Goal: Task Accomplishment & Management: Complete application form

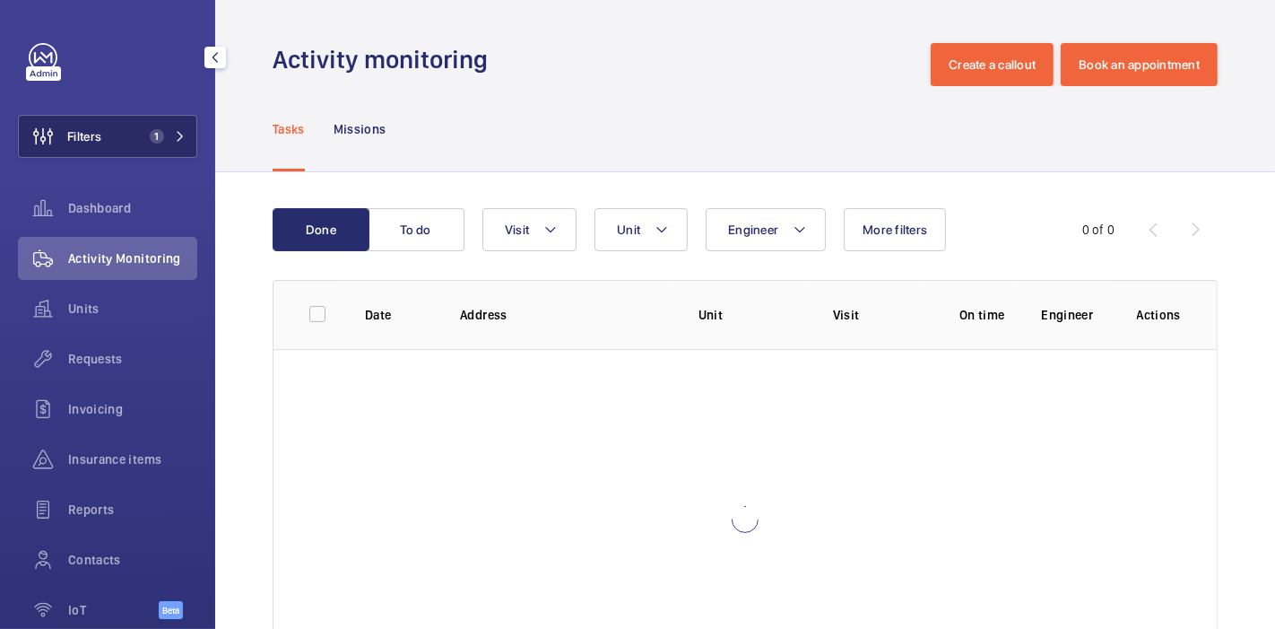
click at [117, 129] on button "Filters 1" at bounding box center [107, 136] width 179 height 43
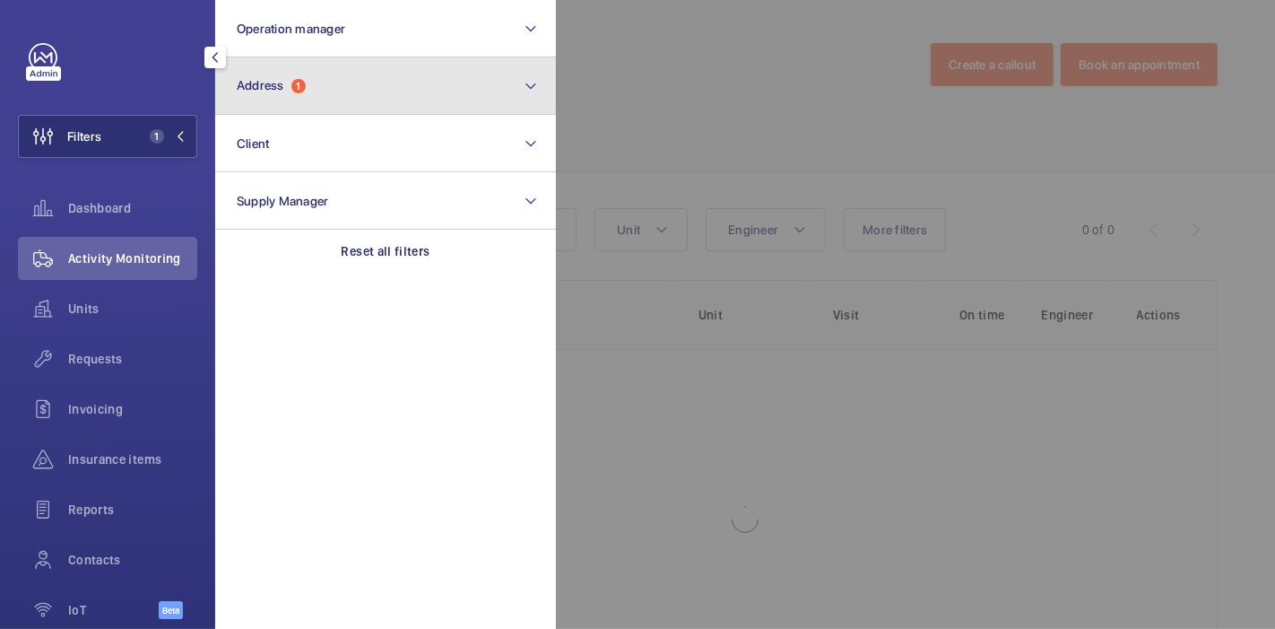
click at [309, 75] on button "Address 1" at bounding box center [385, 85] width 341 height 57
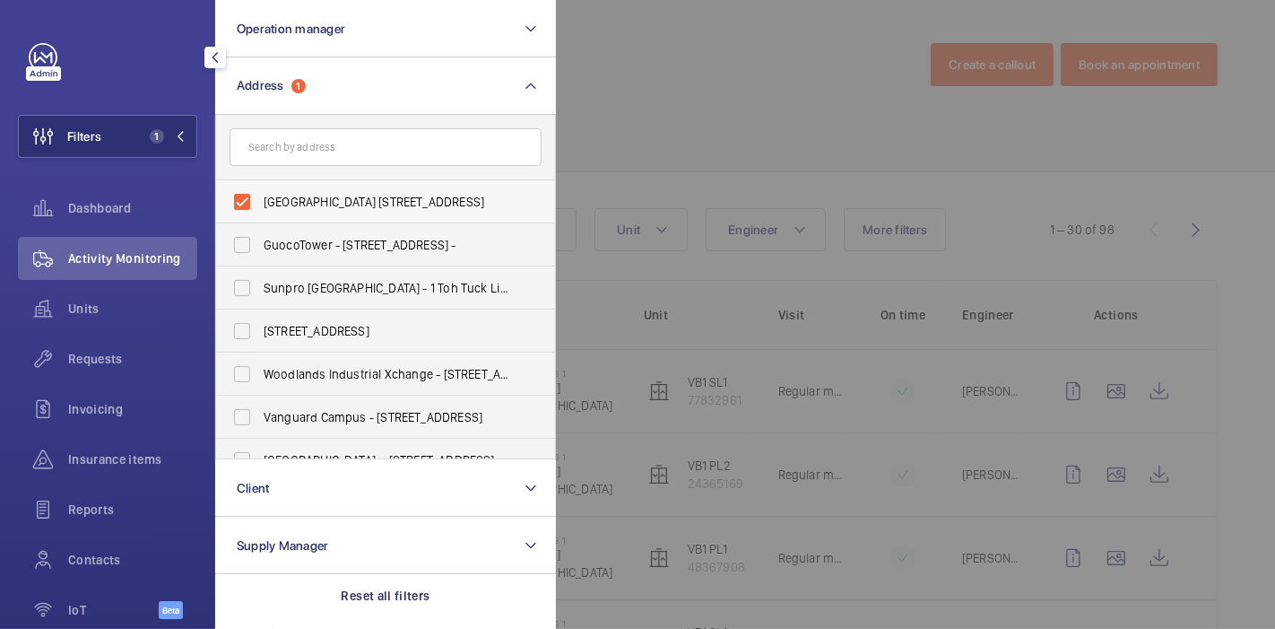
click at [246, 195] on label "[GEOGRAPHIC_DATA] [STREET_ADDRESS]" at bounding box center [372, 201] width 312 height 43
click at [246, 195] on input "[GEOGRAPHIC_DATA] [STREET_ADDRESS]" at bounding box center [242, 202] width 36 height 36
checkbox input "false"
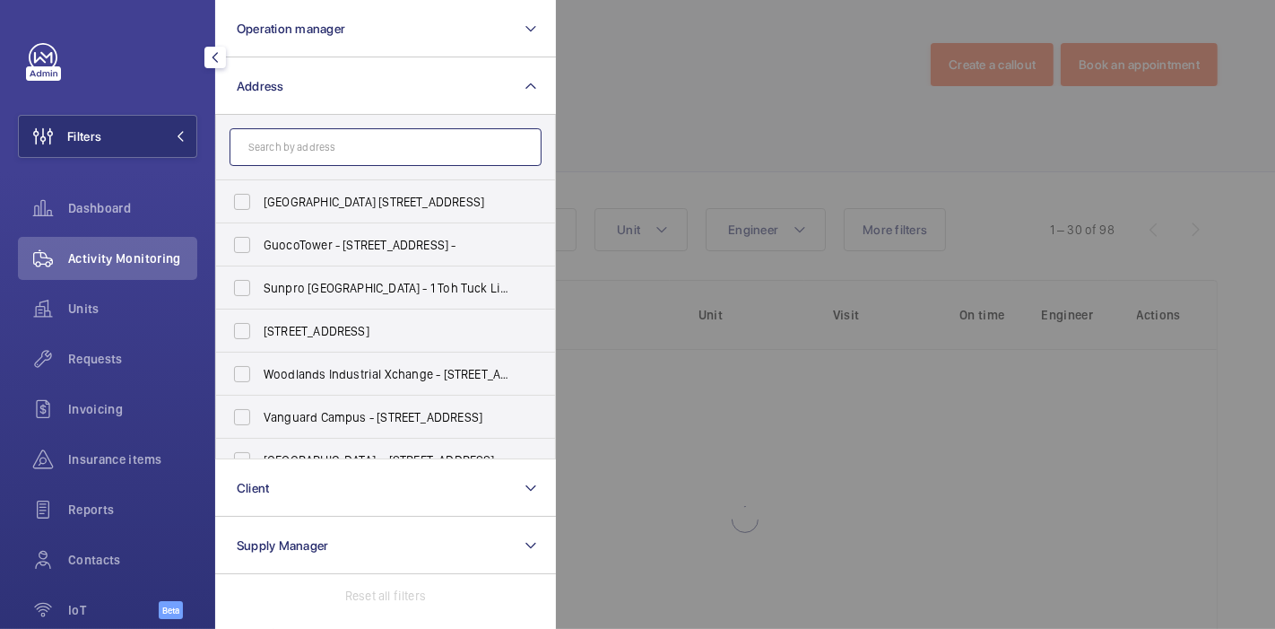
click at [280, 155] on input "text" at bounding box center [386, 147] width 312 height 38
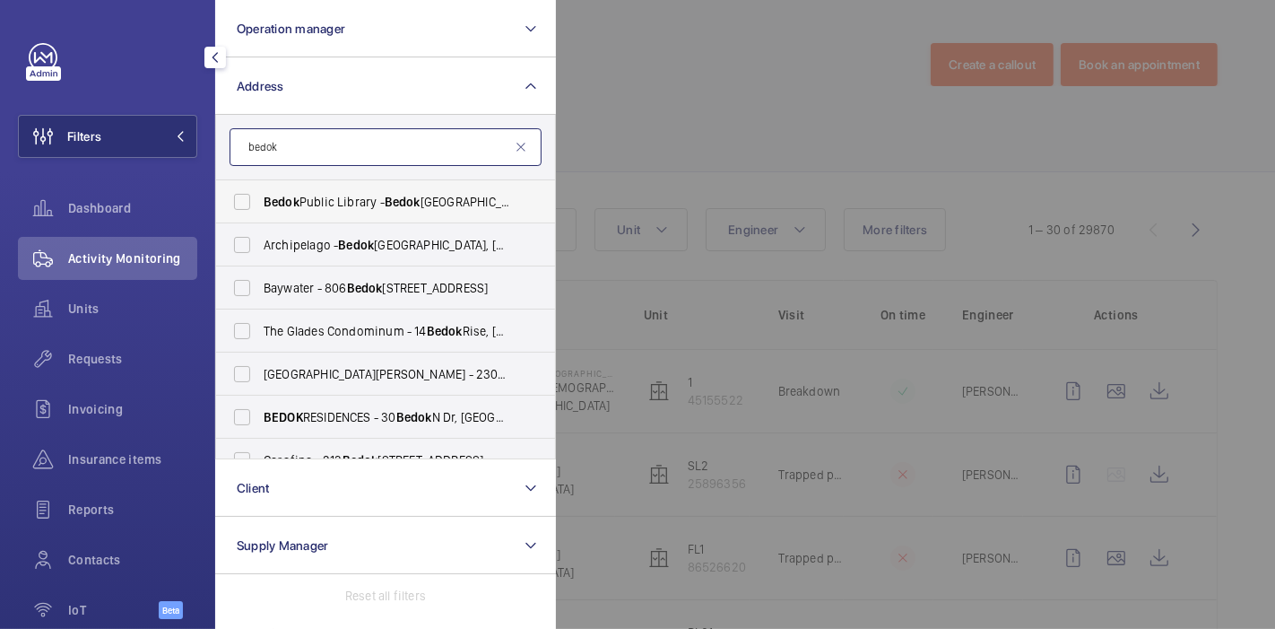
type input "bedok"
click at [291, 195] on span "Bedok" at bounding box center [282, 202] width 36 height 14
click at [260, 195] on input "[GEOGRAPHIC_DATA] - [GEOGRAPHIC_DATA]" at bounding box center [242, 202] width 36 height 36
checkbox input "true"
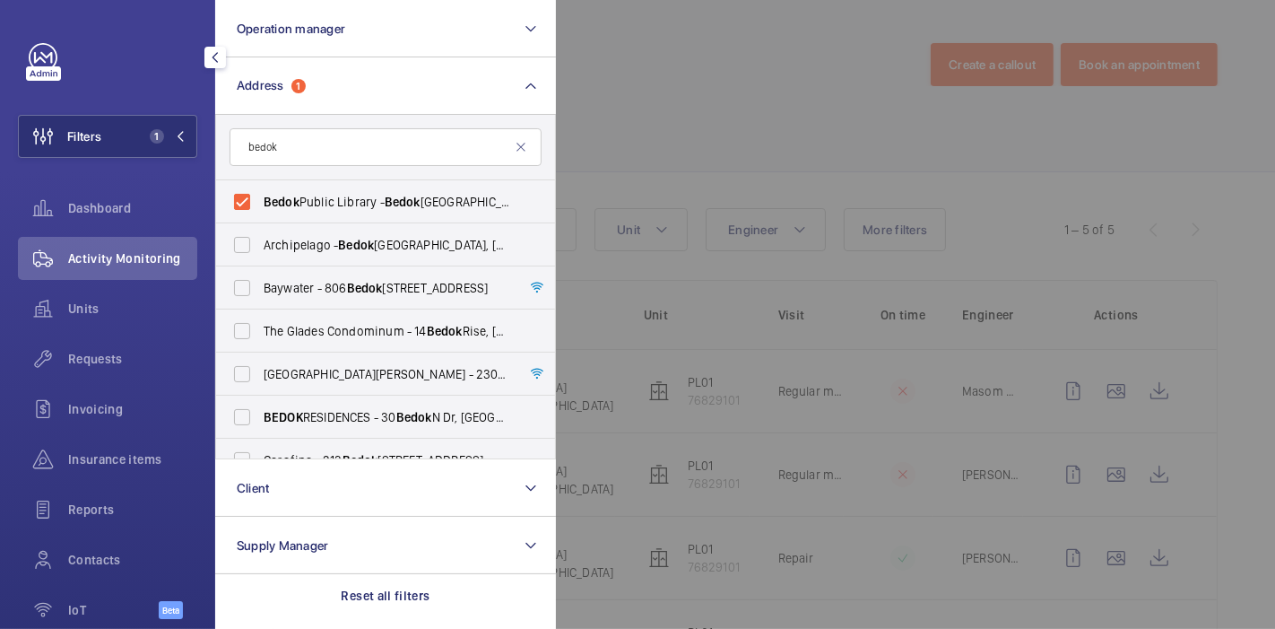
click at [569, 84] on div at bounding box center [1193, 314] width 1275 height 629
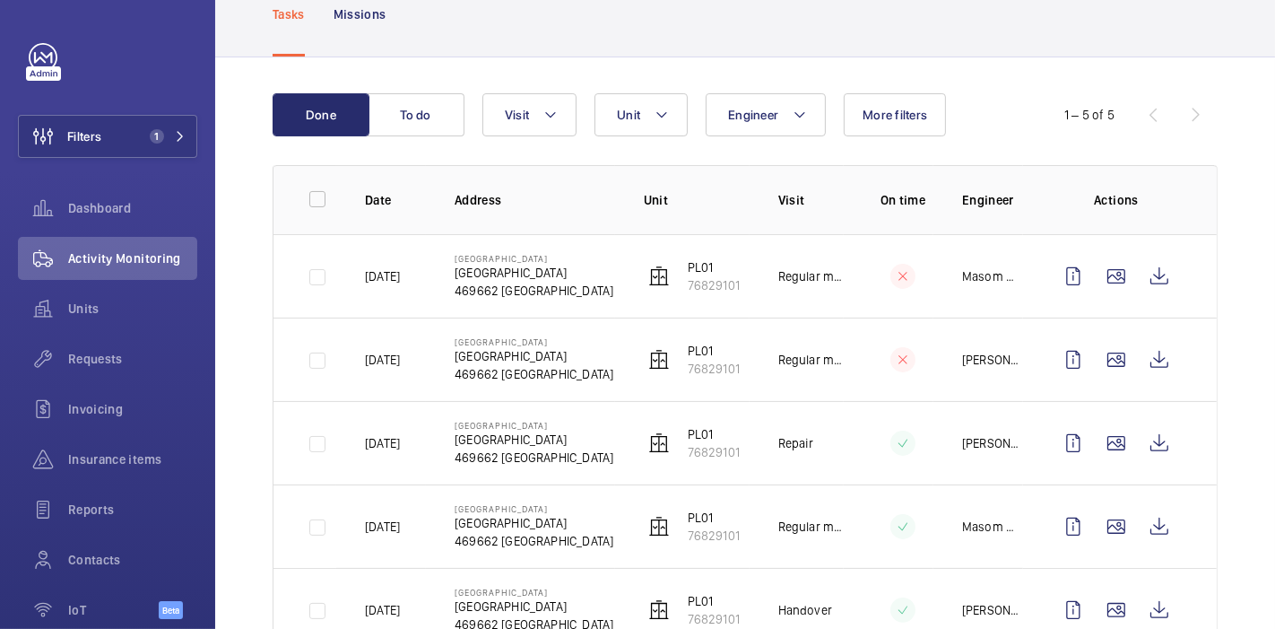
scroll to position [117, 0]
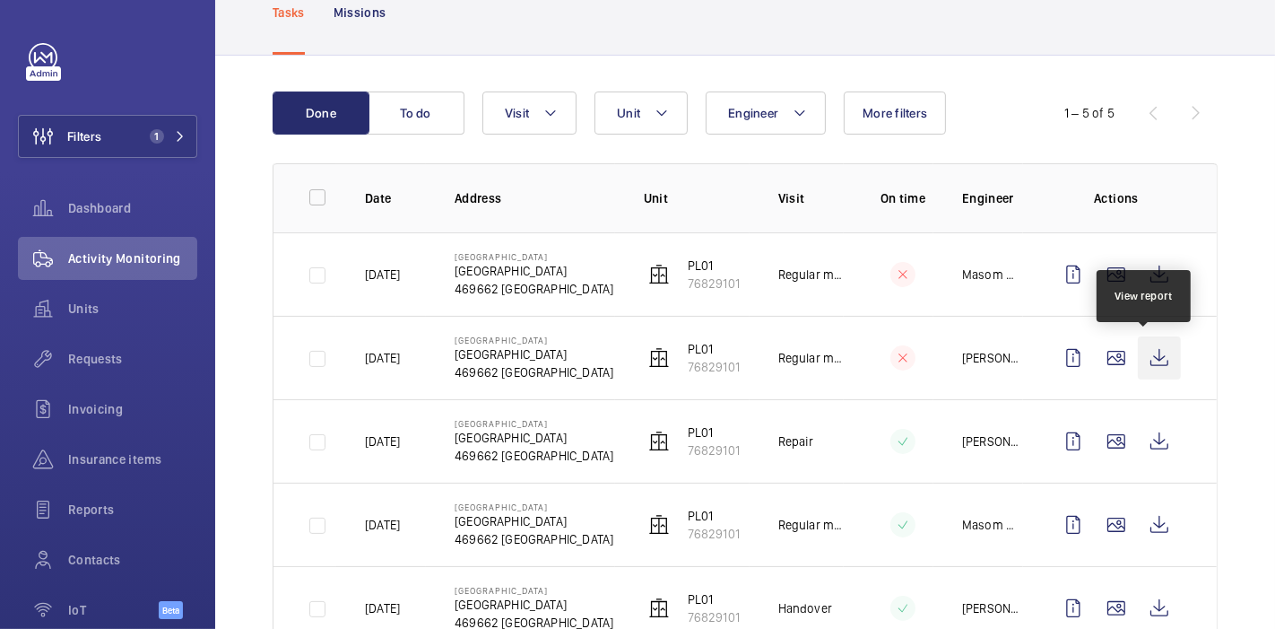
click at [1144, 363] on wm-front-icon-button at bounding box center [1159, 357] width 43 height 43
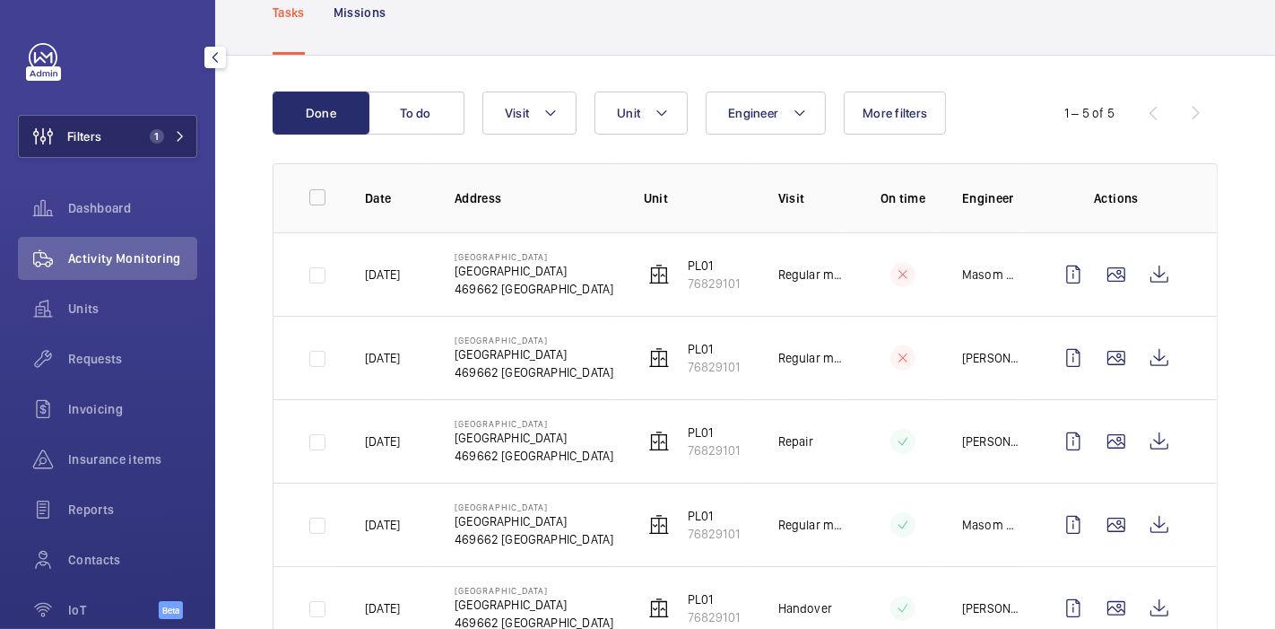
click at [116, 132] on button "Filters 1" at bounding box center [107, 136] width 179 height 43
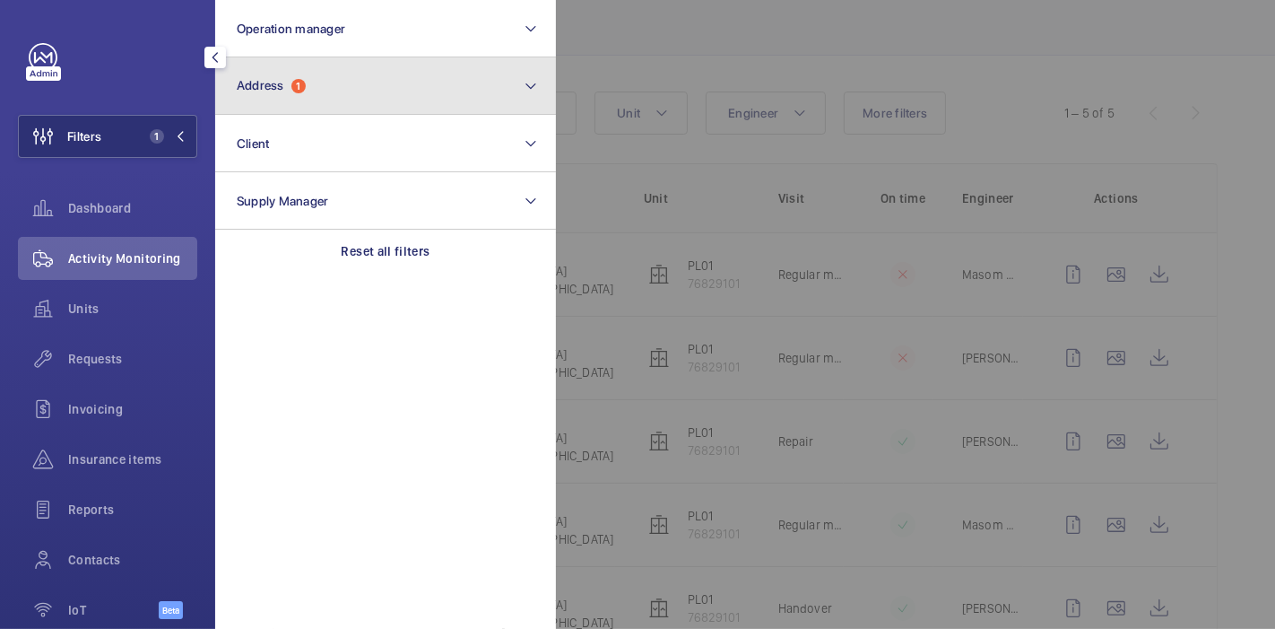
click at [315, 106] on button "Address 1" at bounding box center [385, 85] width 341 height 57
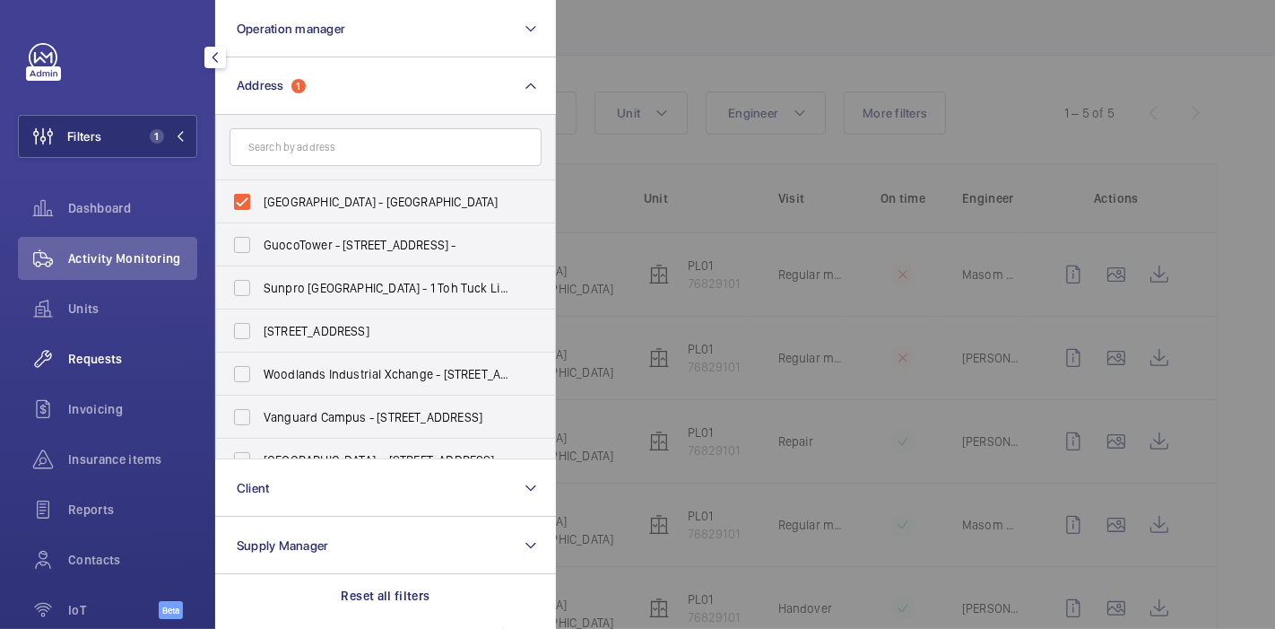
click at [100, 357] on span "Requests" at bounding box center [132, 359] width 129 height 18
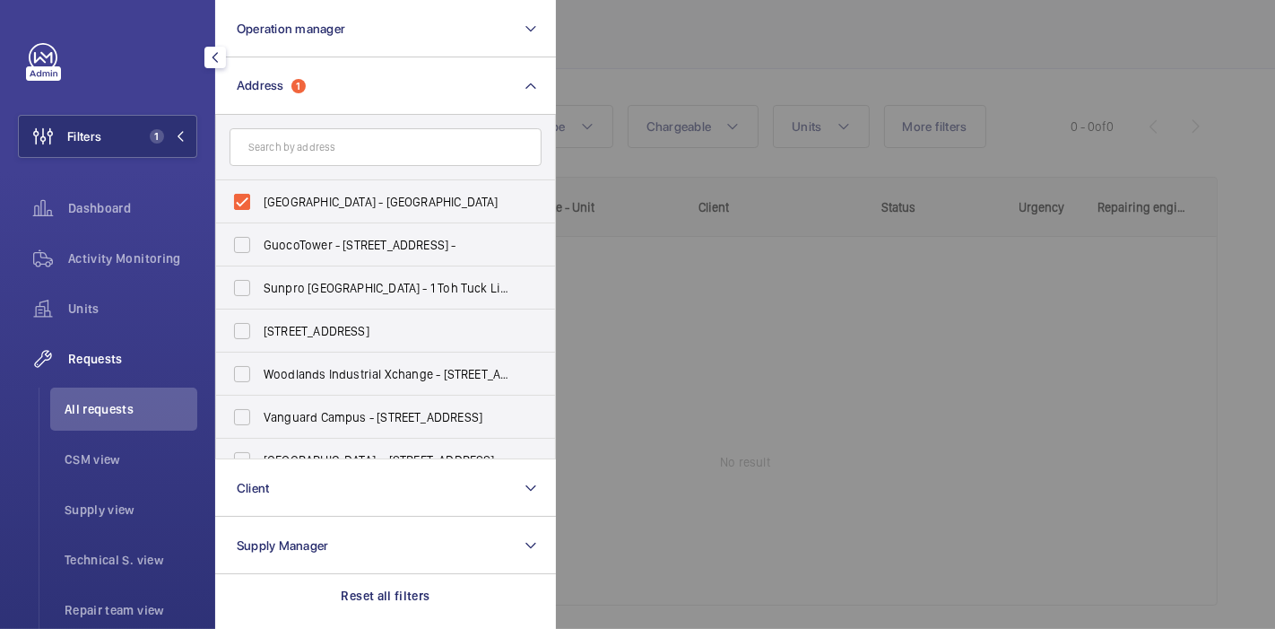
click at [648, 1] on div at bounding box center [1193, 314] width 1275 height 629
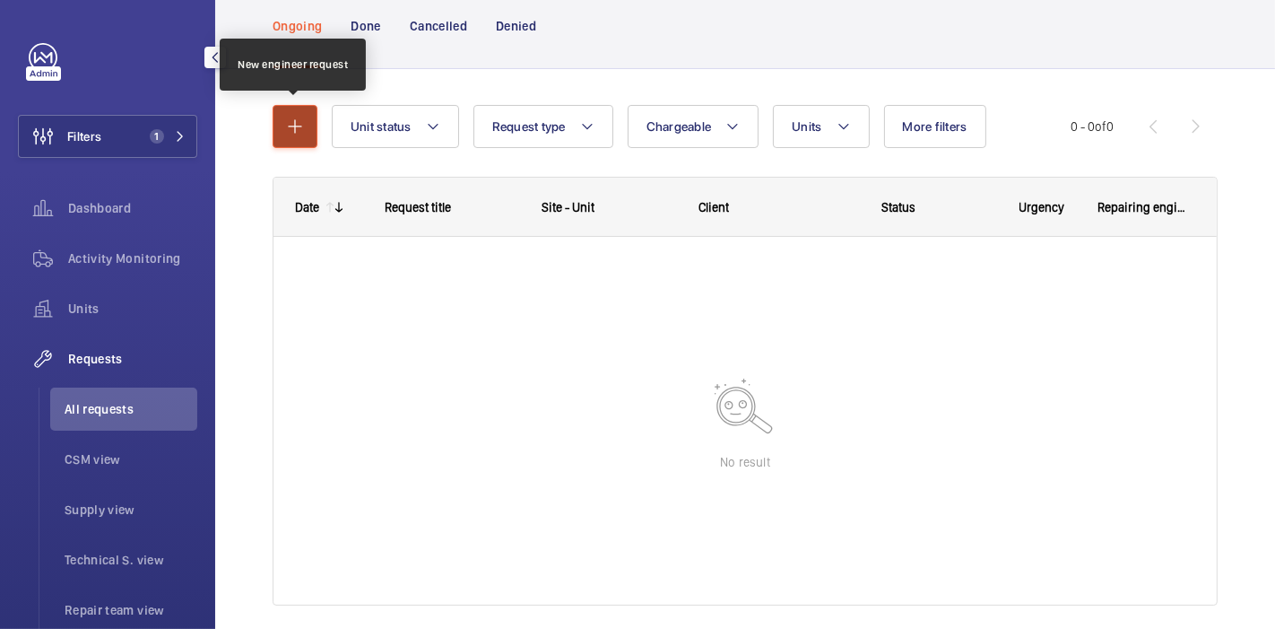
click at [288, 118] on mat-icon "button" at bounding box center [295, 127] width 22 height 22
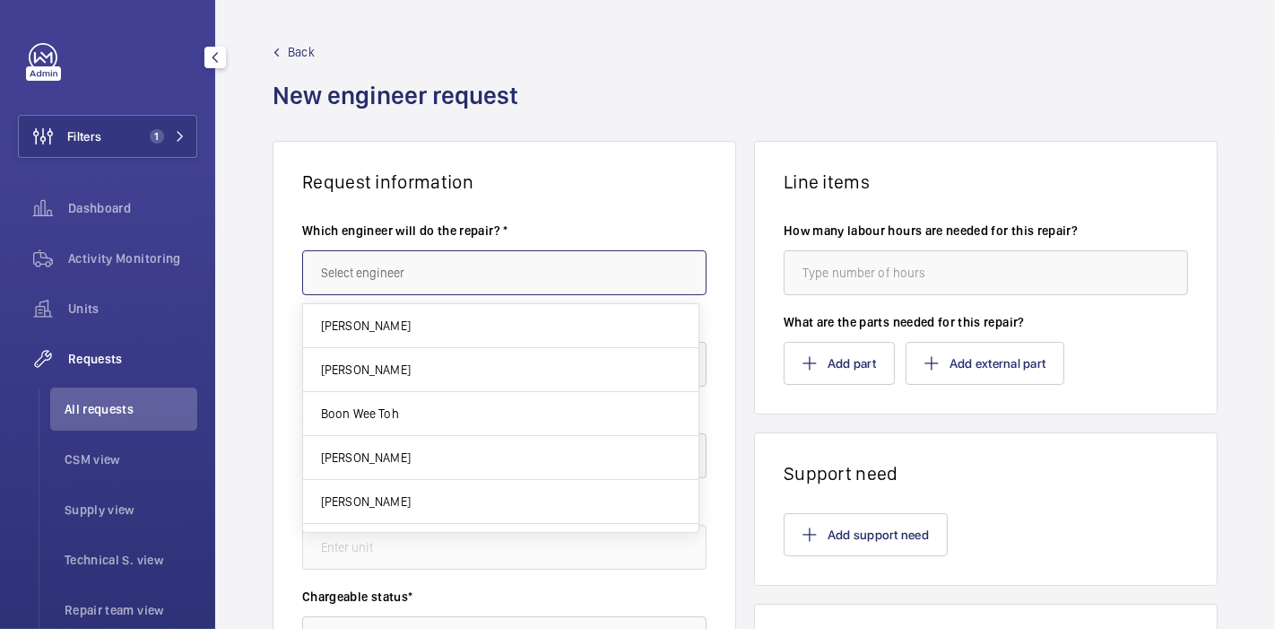
click at [410, 265] on input "text" at bounding box center [504, 272] width 404 height 45
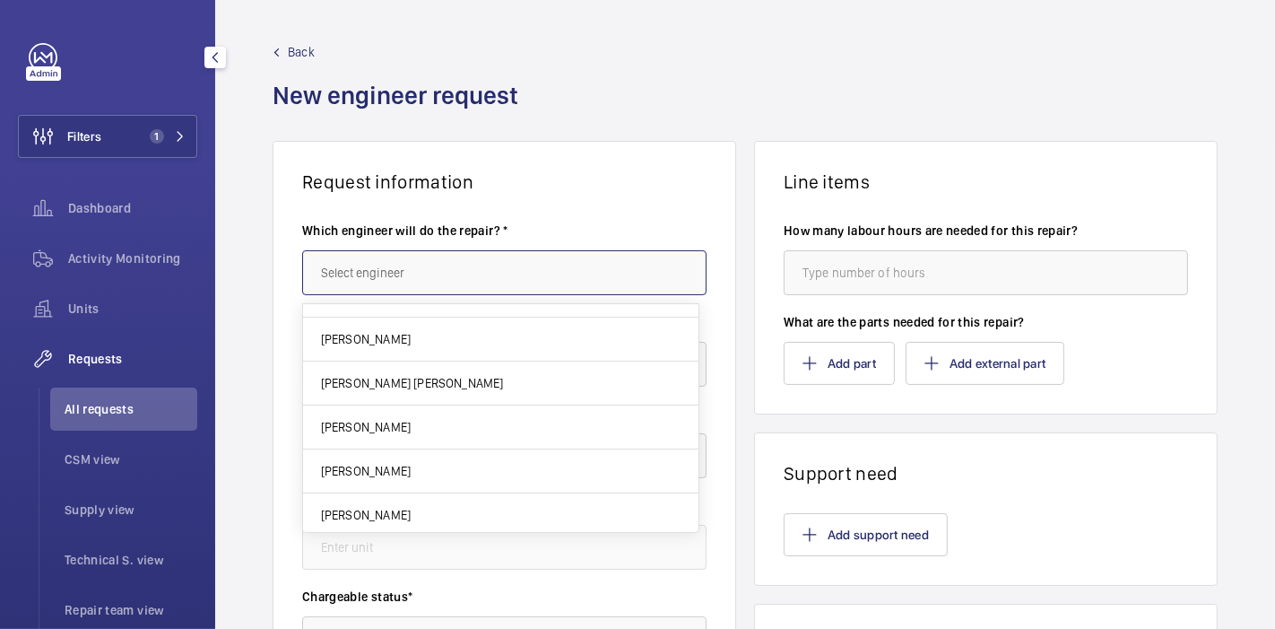
type input "a"
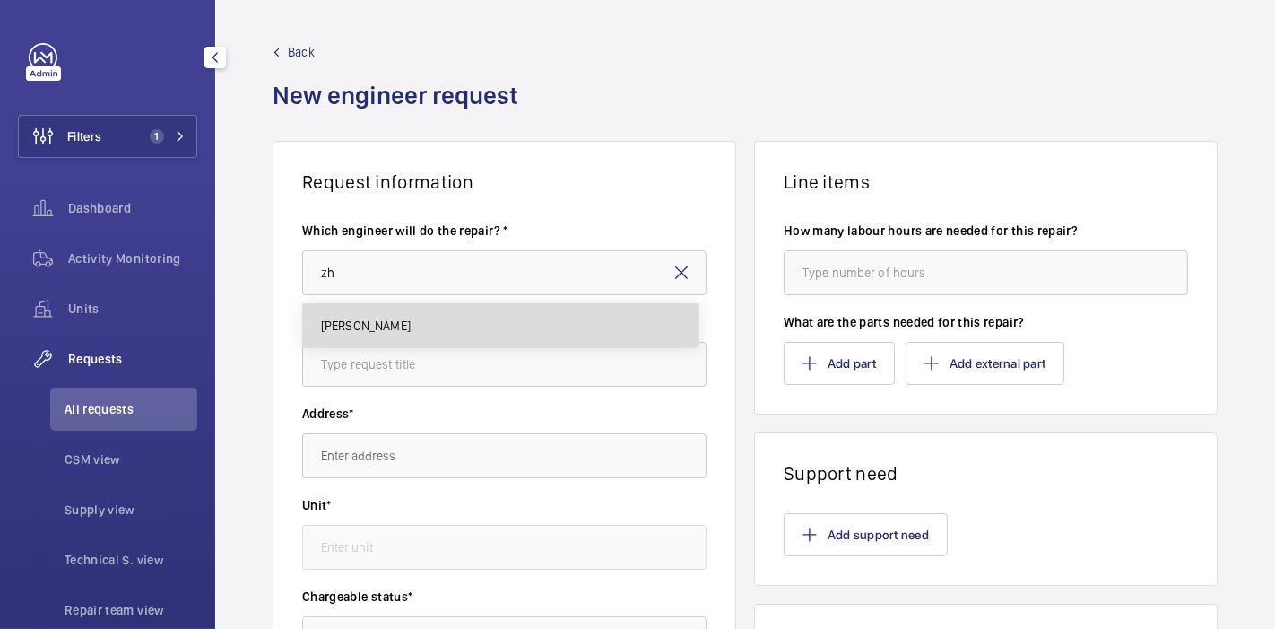
click at [473, 339] on mat-option "[PERSON_NAME]" at bounding box center [501, 325] width 396 height 43
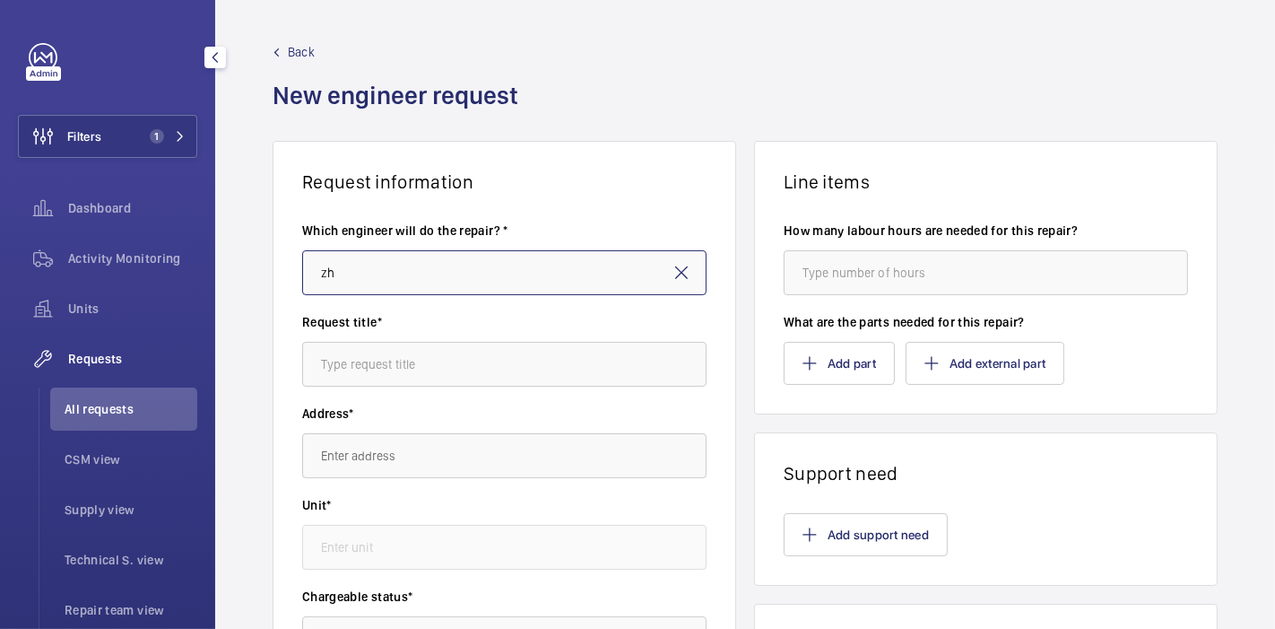
type input "[PERSON_NAME]"
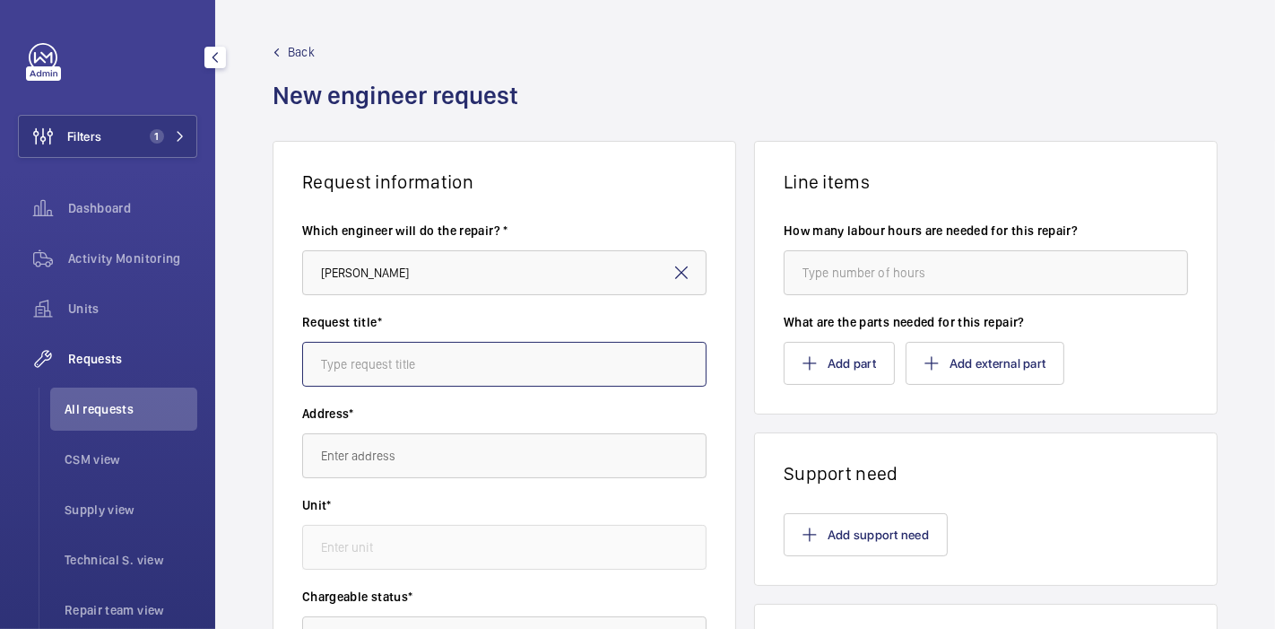
click at [468, 350] on input "text" at bounding box center [504, 364] width 404 height 45
type input "Arte : Troubleshoot"
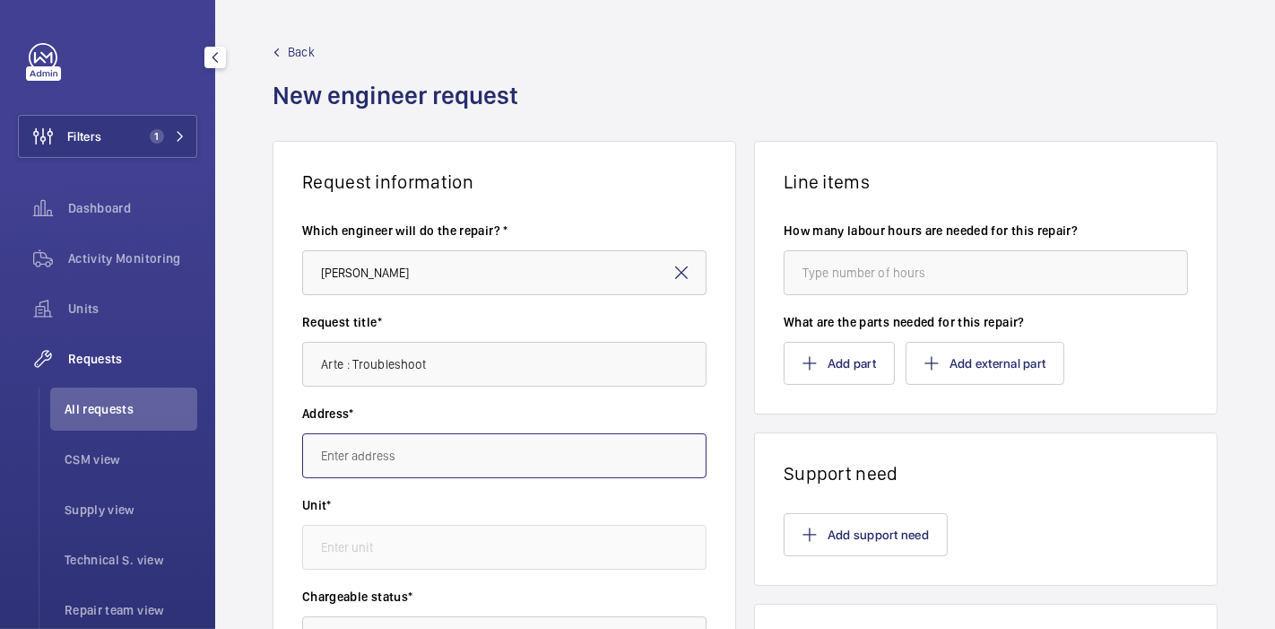
click at [466, 444] on input "text" at bounding box center [504, 455] width 404 height 45
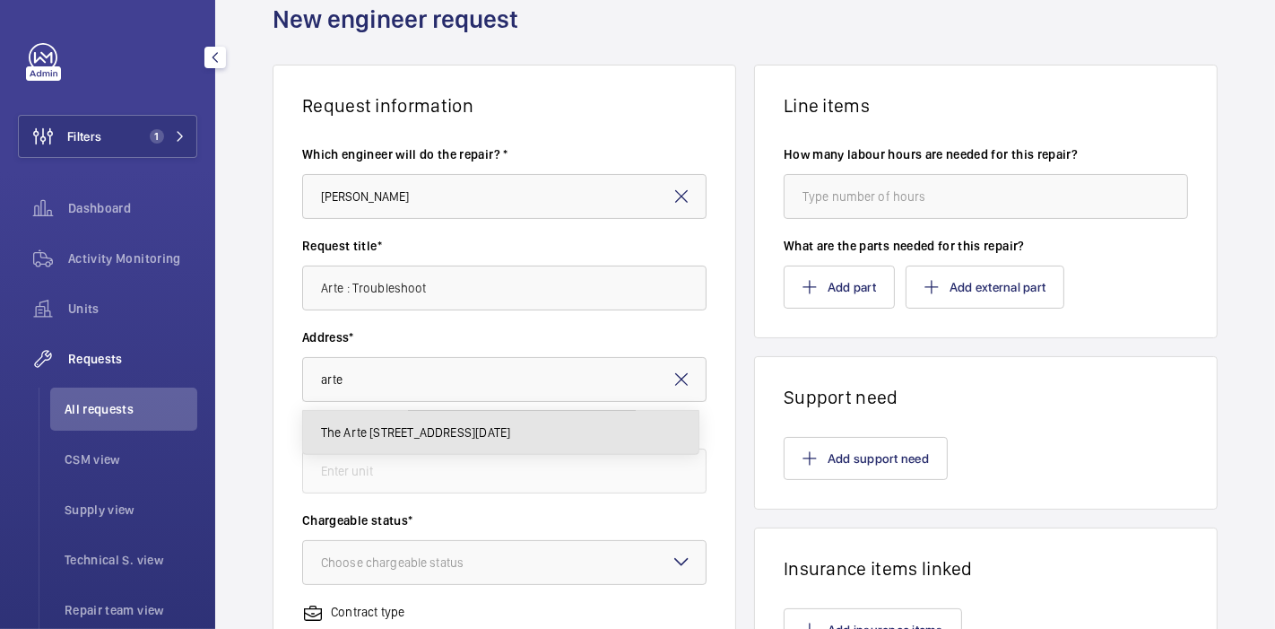
click at [439, 437] on span "The Arte [STREET_ADDRESS][DATE]" at bounding box center [416, 432] width 190 height 18
type input "The Arte [STREET_ADDRESS][DATE]"
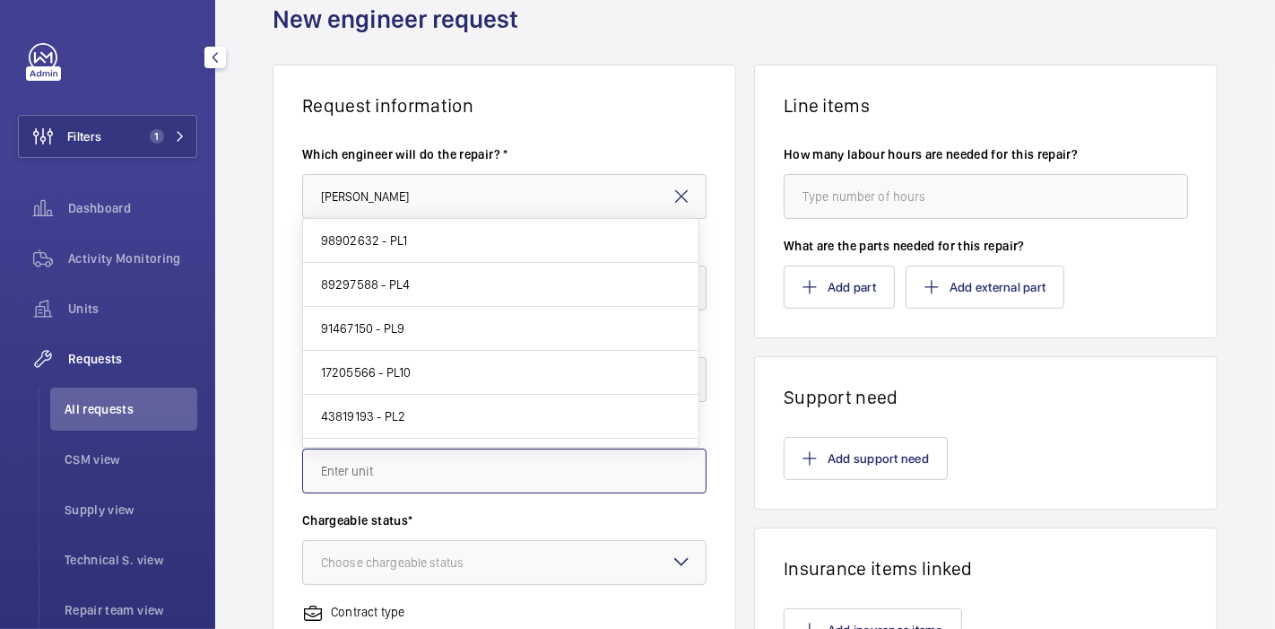
click at [443, 452] on input "text" at bounding box center [504, 470] width 404 height 45
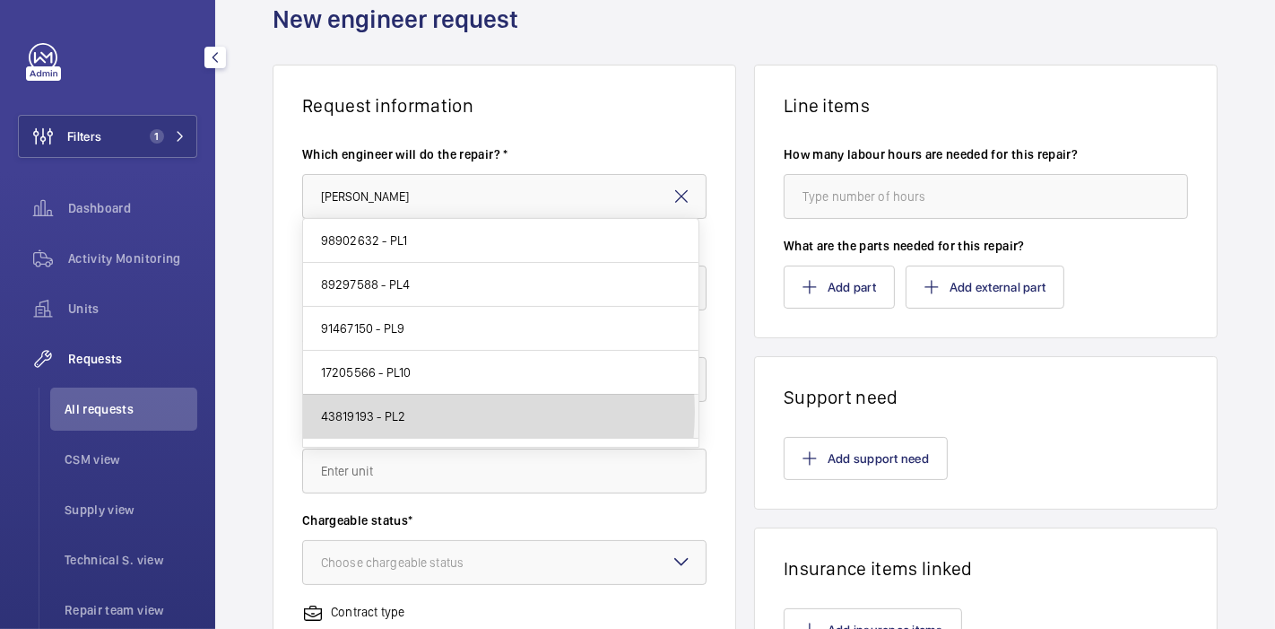
click at [435, 411] on mat-option "43819193 - PL2" at bounding box center [501, 417] width 396 height 44
type input "43819193 - PL2"
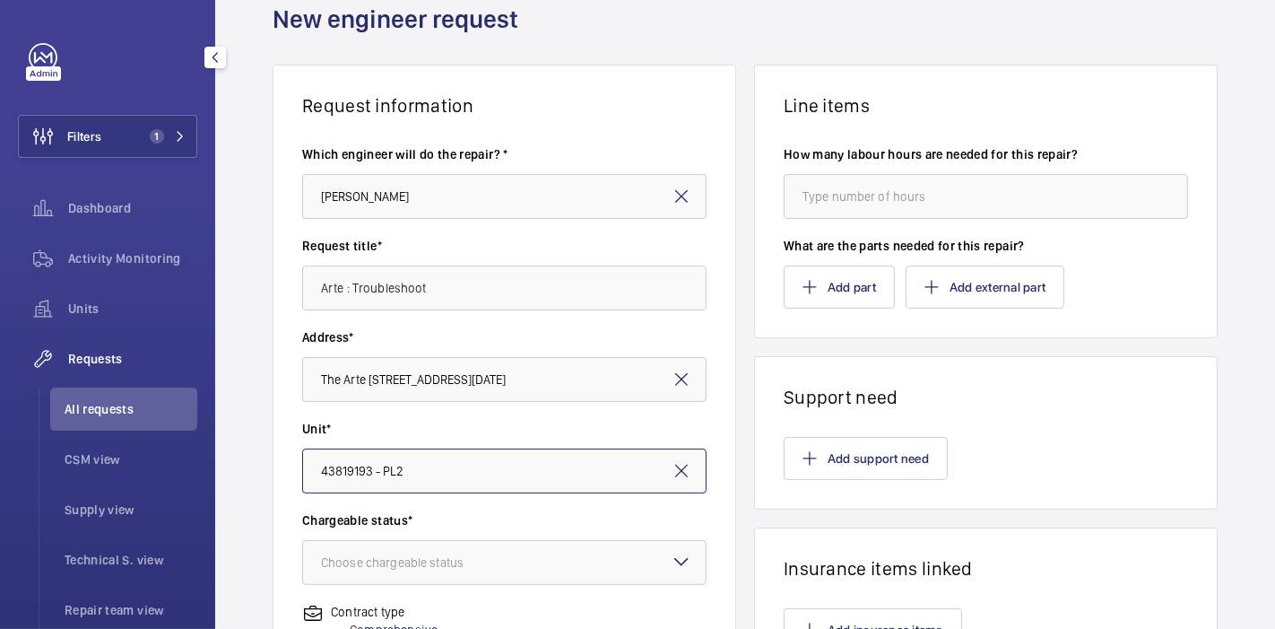
scroll to position [232, 0]
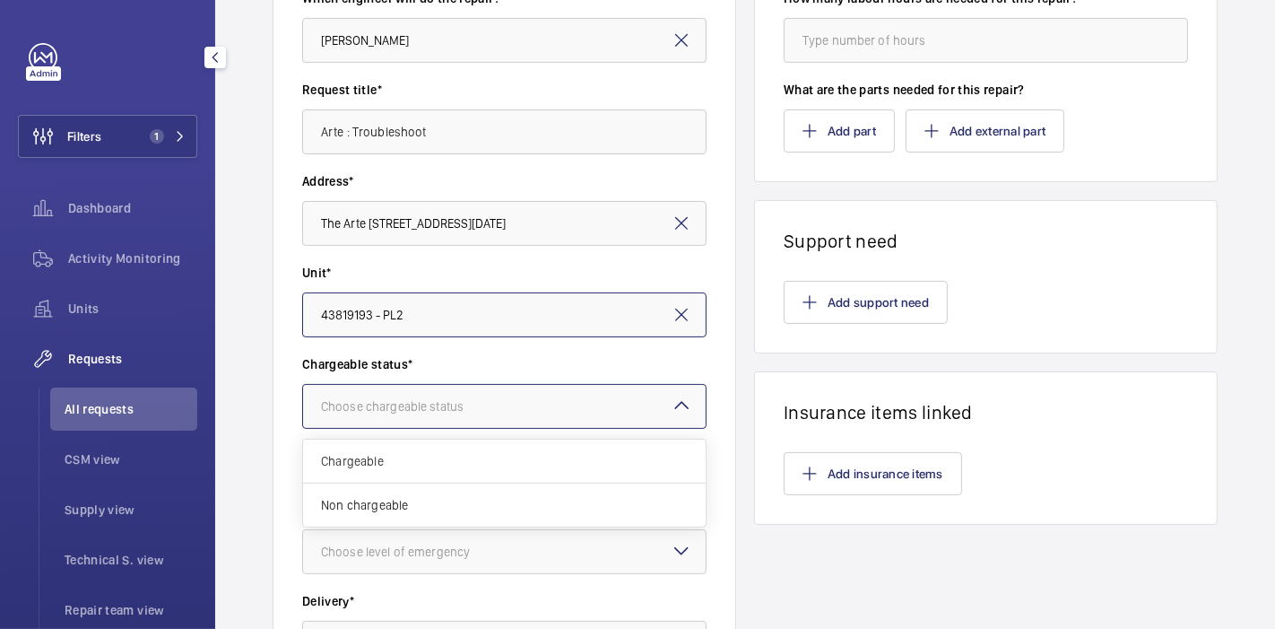
click at [401, 399] on div "Choose chargeable status" at bounding box center [414, 406] width 187 height 18
click at [371, 506] on span "Non chargeable" at bounding box center [504, 505] width 367 height 18
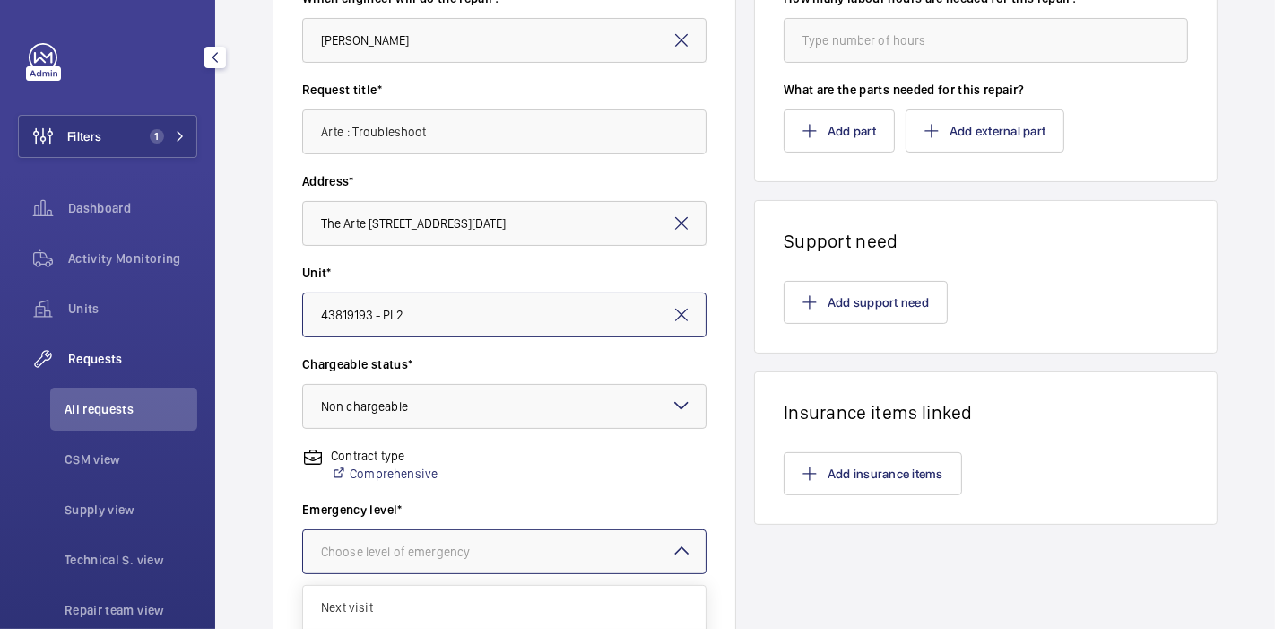
click at [419, 544] on div "Choose level of emergency" at bounding box center [418, 552] width 194 height 18
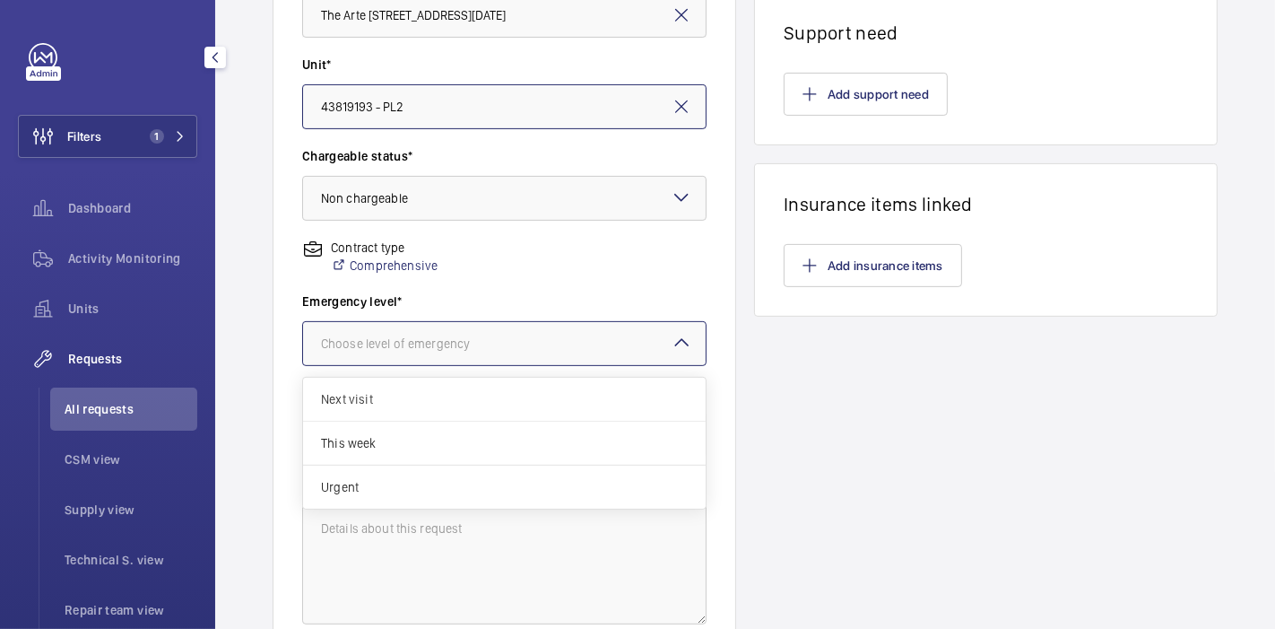
scroll to position [441, 0]
click at [465, 425] on div "This week" at bounding box center [504, 443] width 403 height 44
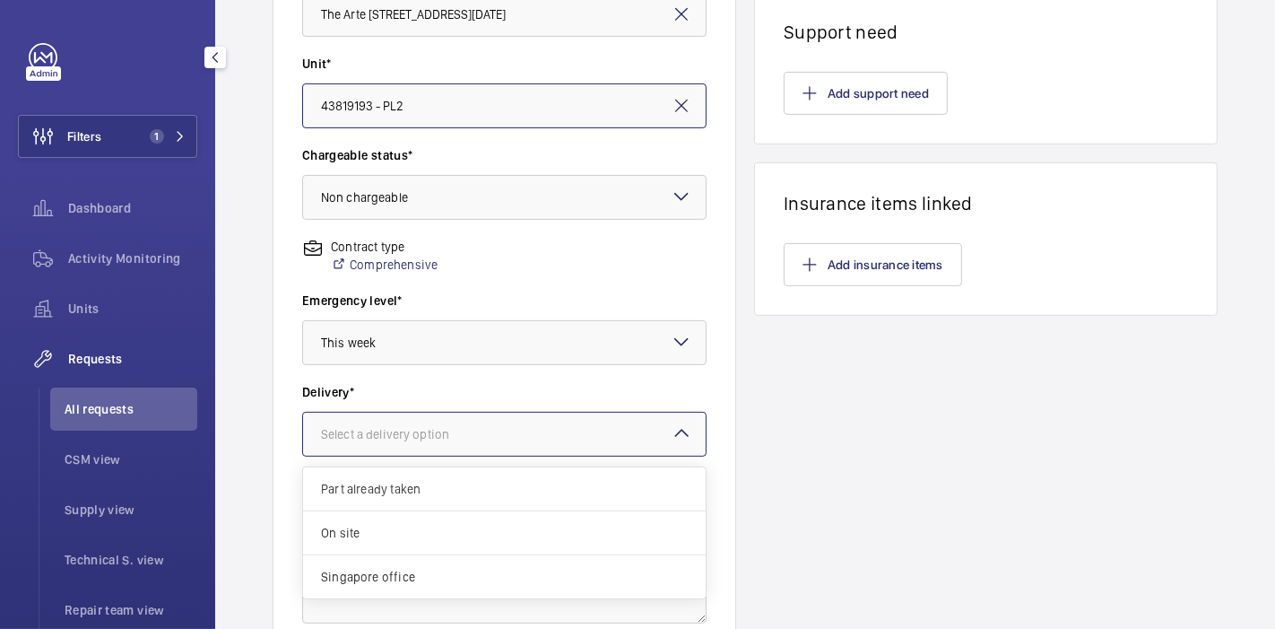
click at [483, 425] on div "Select a delivery option" at bounding box center [407, 434] width 173 height 18
click at [424, 524] on span "On site" at bounding box center [504, 533] width 367 height 18
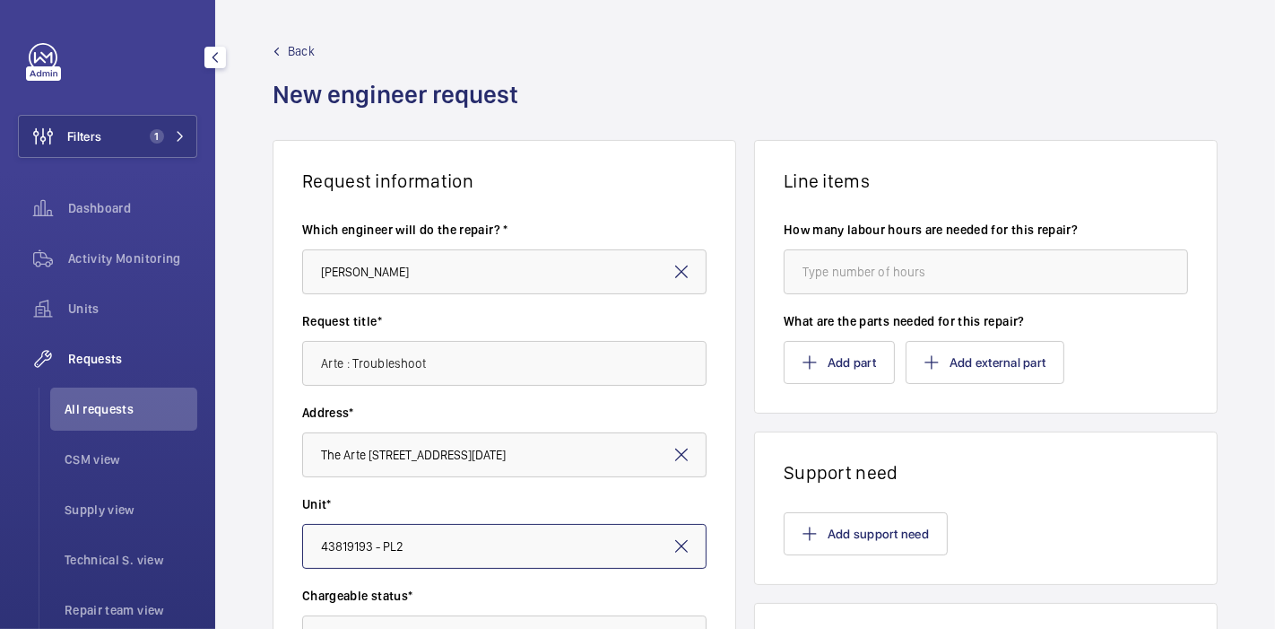
scroll to position [0, 0]
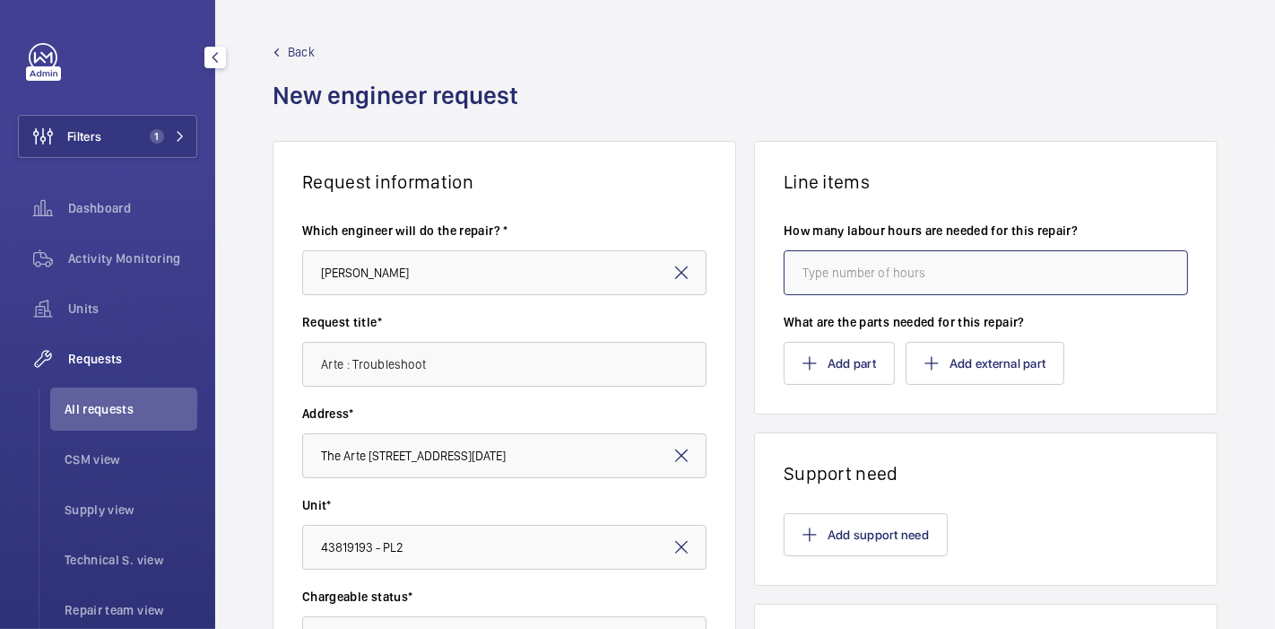
click at [812, 278] on input "number" at bounding box center [986, 272] width 404 height 45
type input "4"
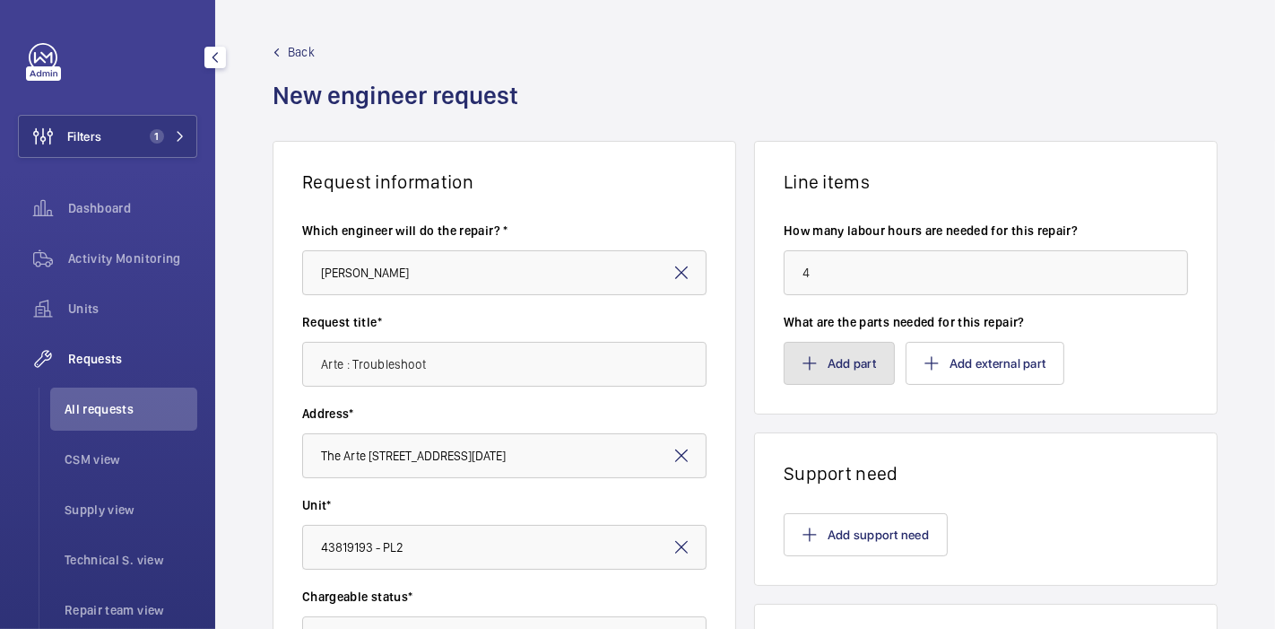
click at [813, 377] on button "Add part" at bounding box center [839, 363] width 111 height 43
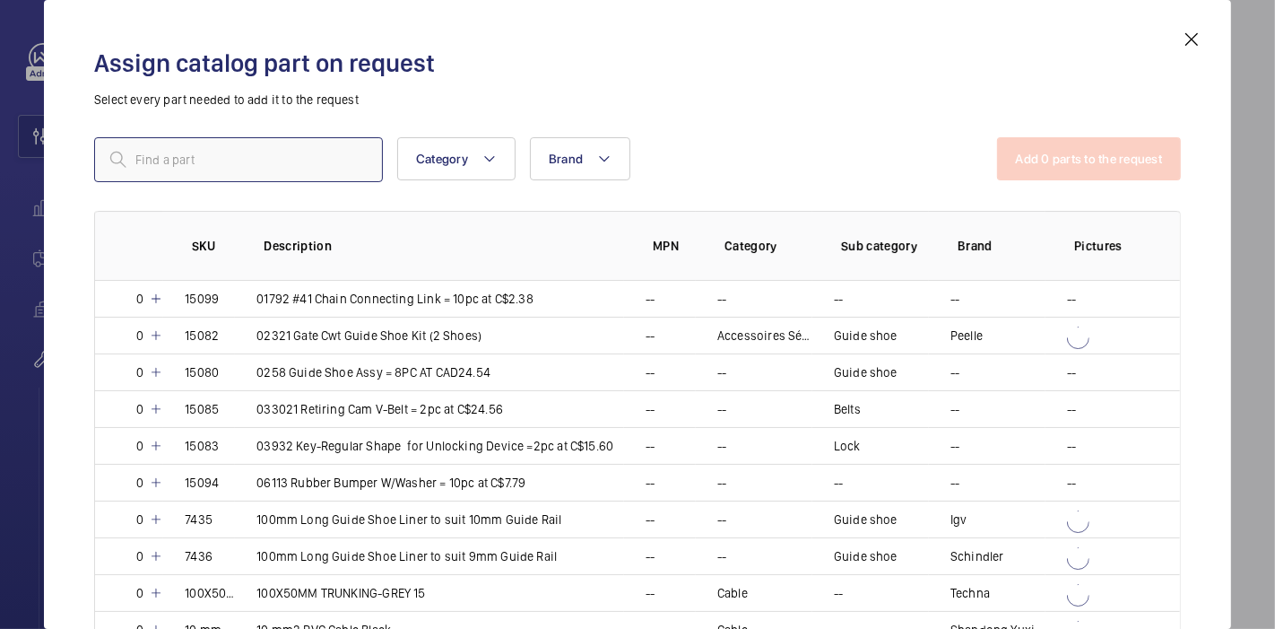
click at [291, 150] on input "text" at bounding box center [238, 159] width 289 height 45
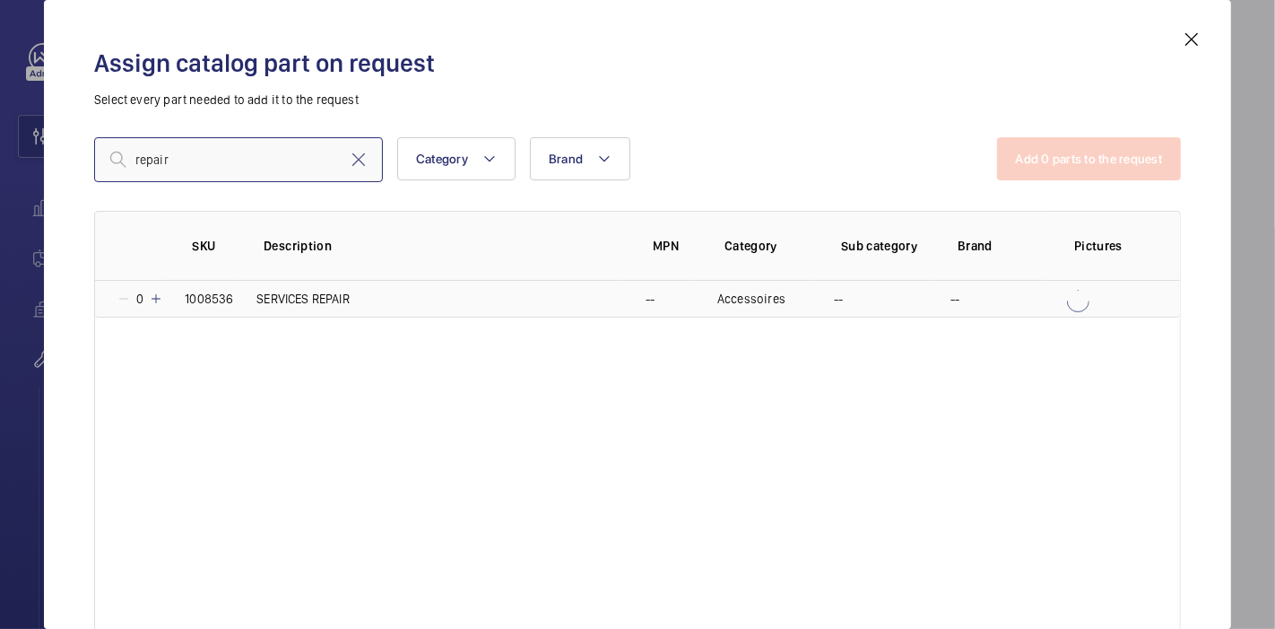
type input "repair"
click at [158, 296] on mat-icon at bounding box center [156, 298] width 14 height 14
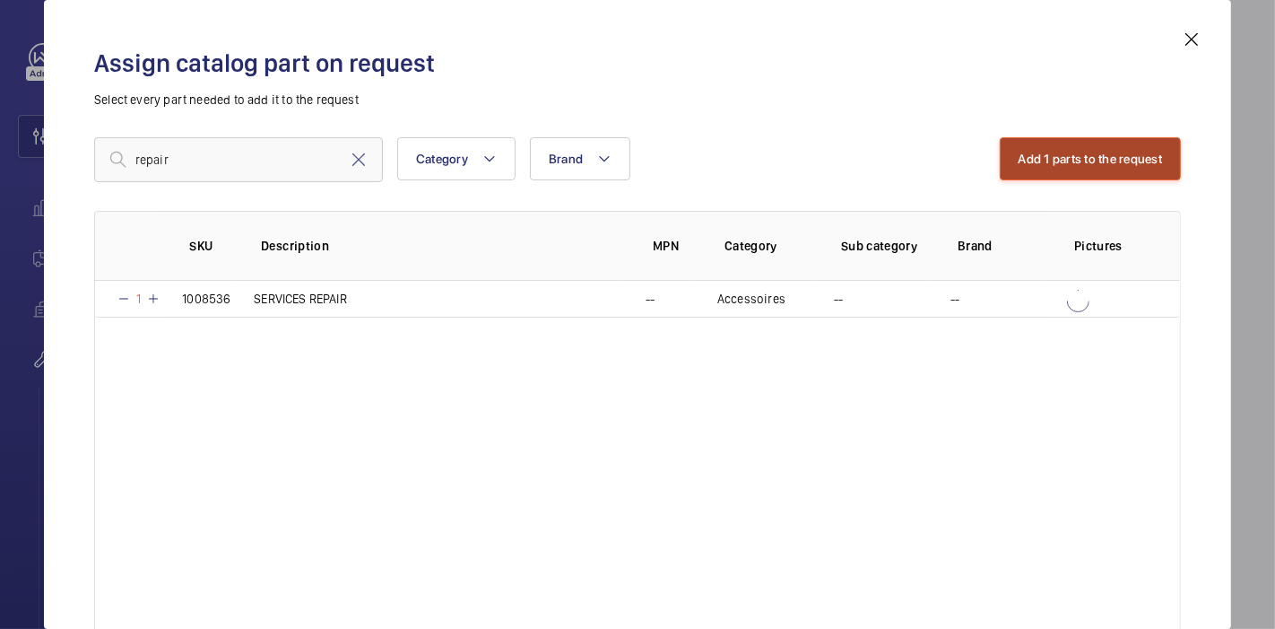
click at [1000, 162] on button "Add 1 parts to the request" at bounding box center [1091, 158] width 182 height 43
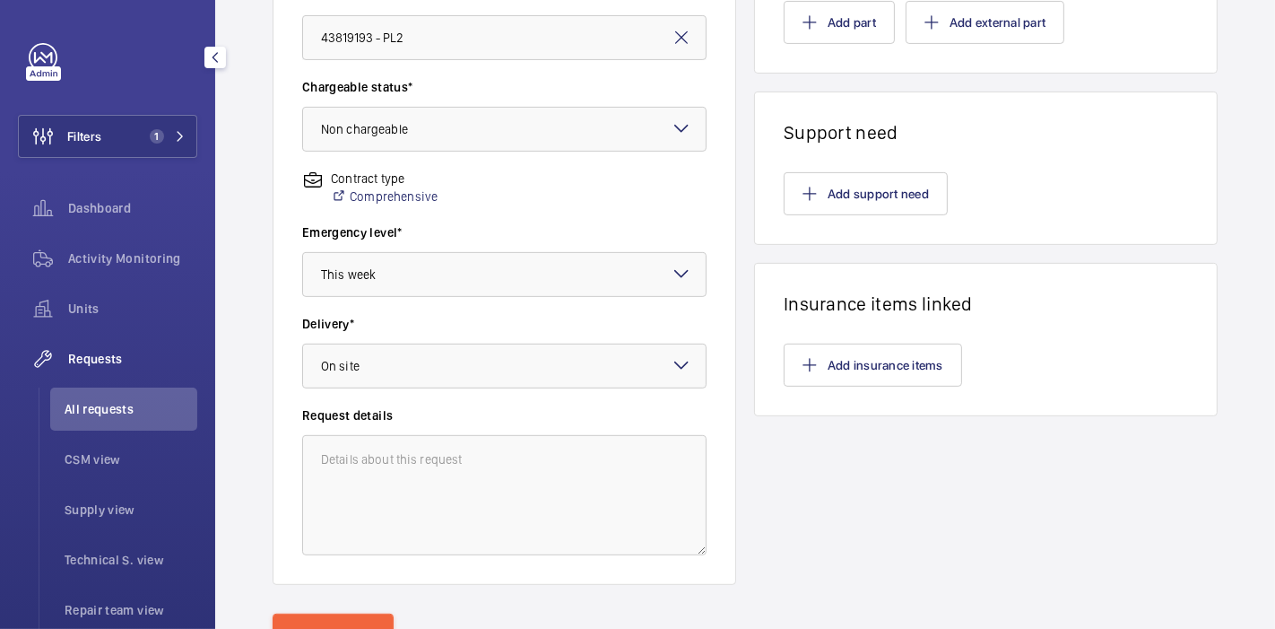
scroll to position [593, 0]
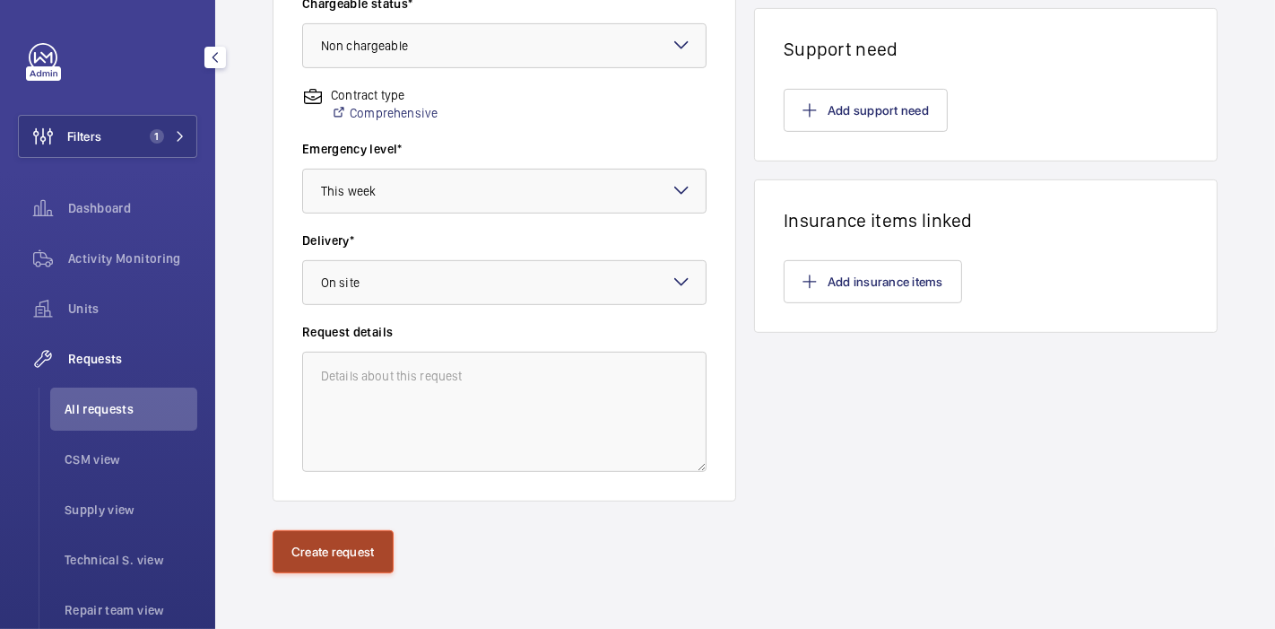
click at [342, 567] on button "Create request" at bounding box center [333, 551] width 121 height 43
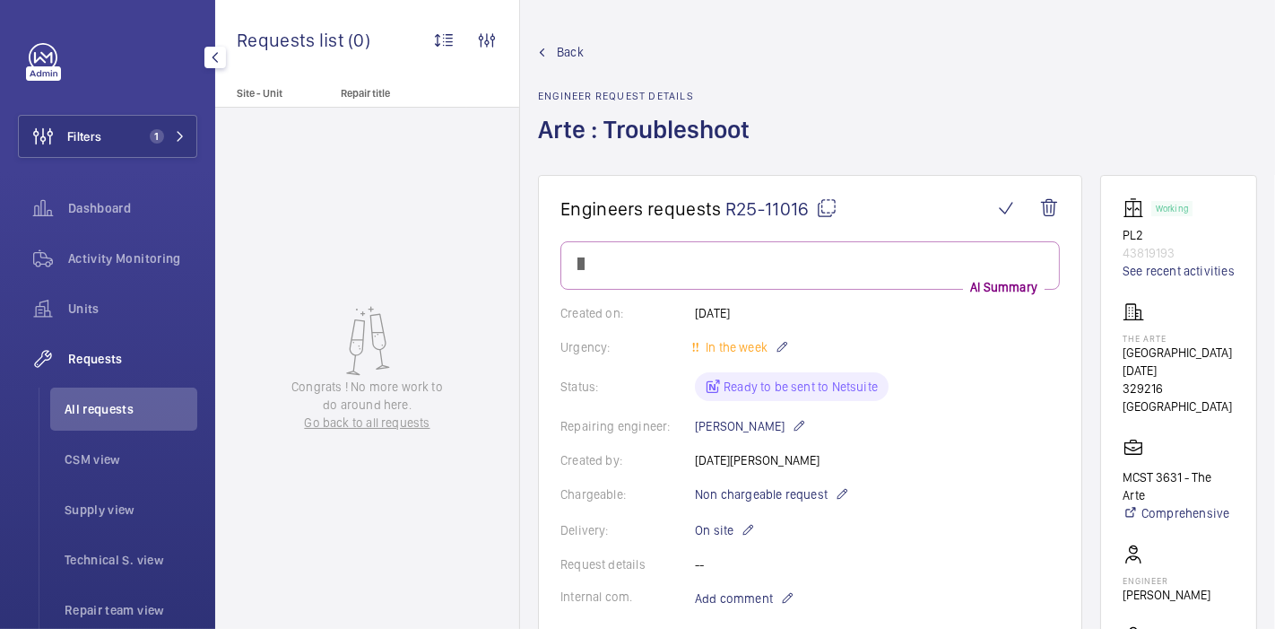
click at [830, 206] on mat-icon at bounding box center [827, 208] width 22 height 22
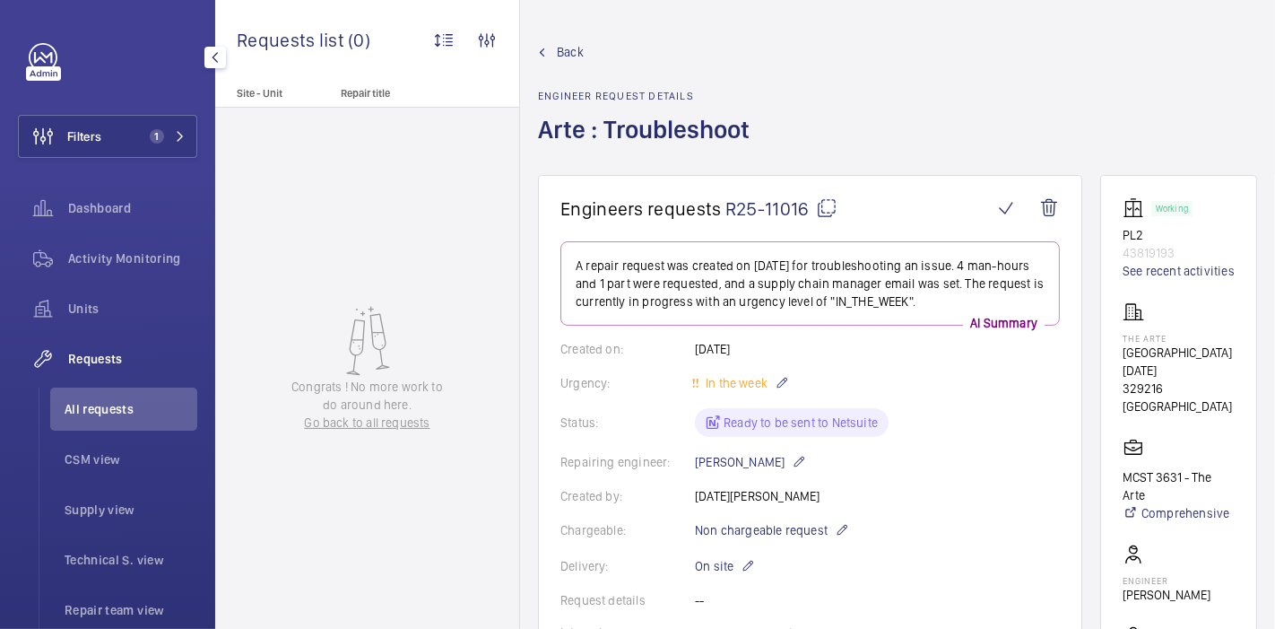
click at [562, 56] on span "Back" at bounding box center [570, 52] width 27 height 18
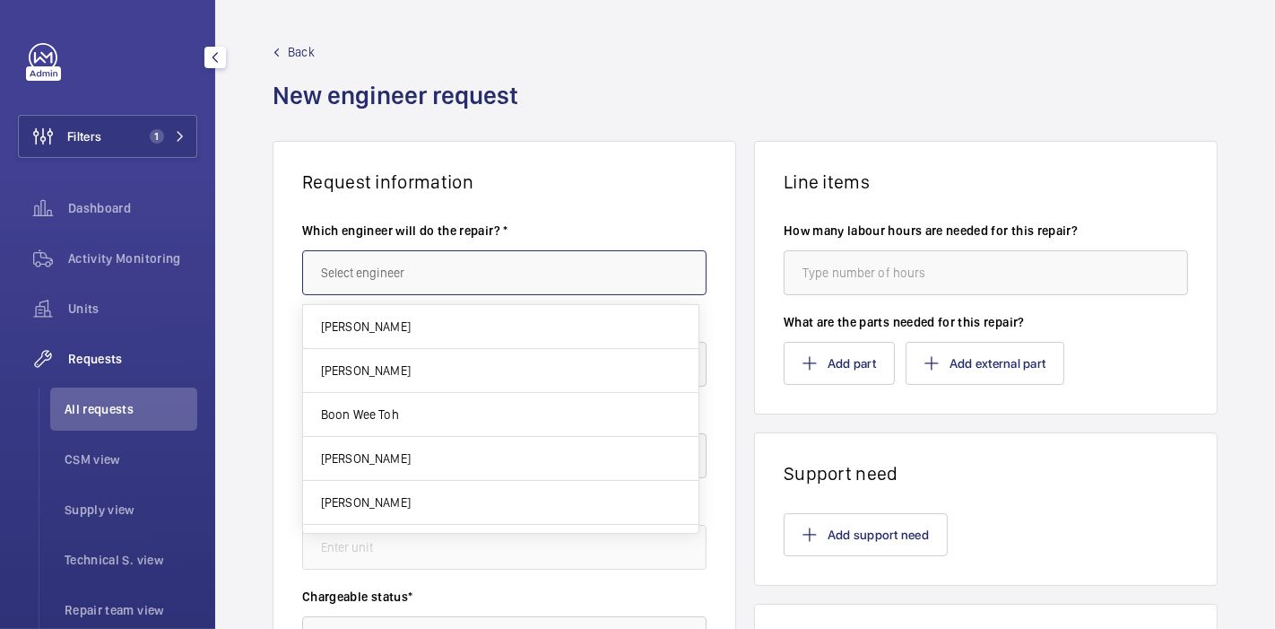
click at [524, 280] on input "text" at bounding box center [504, 272] width 404 height 45
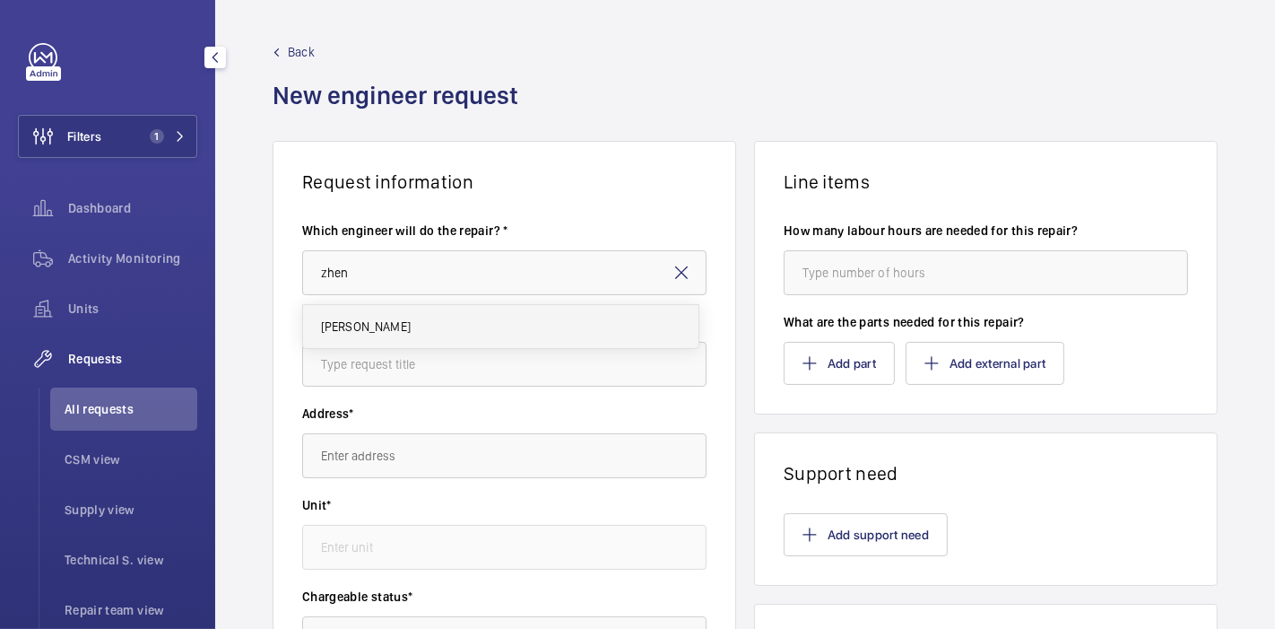
click at [520, 326] on mat-option "[PERSON_NAME]" at bounding box center [501, 326] width 396 height 43
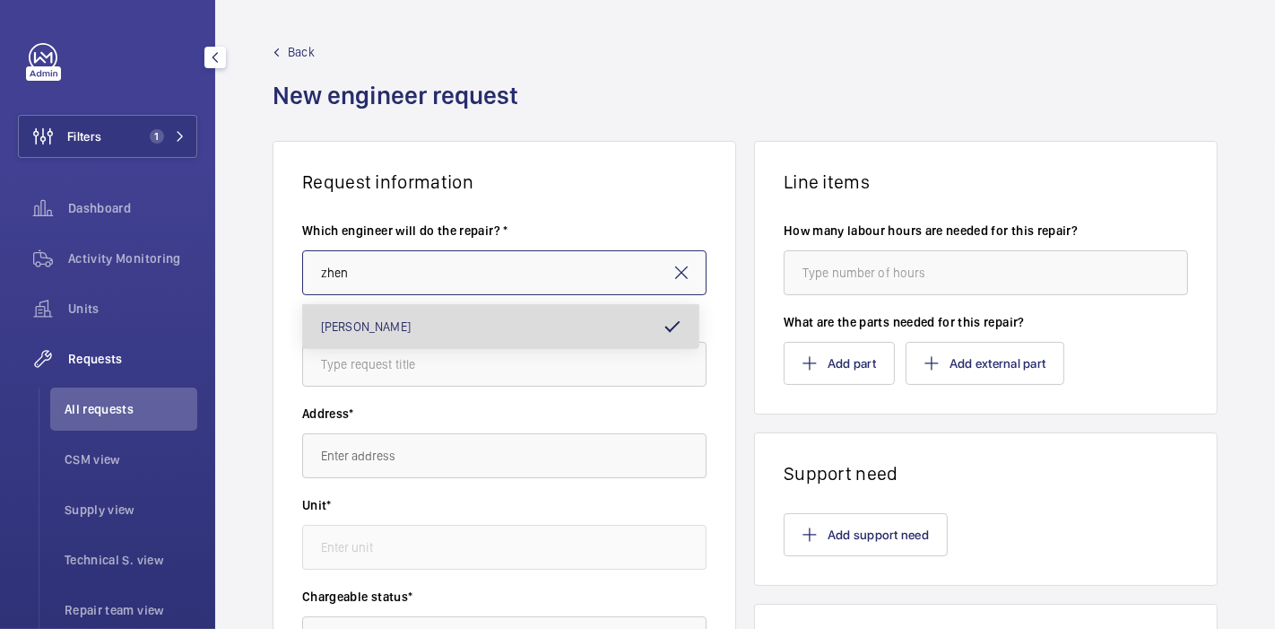
type input "[PERSON_NAME]"
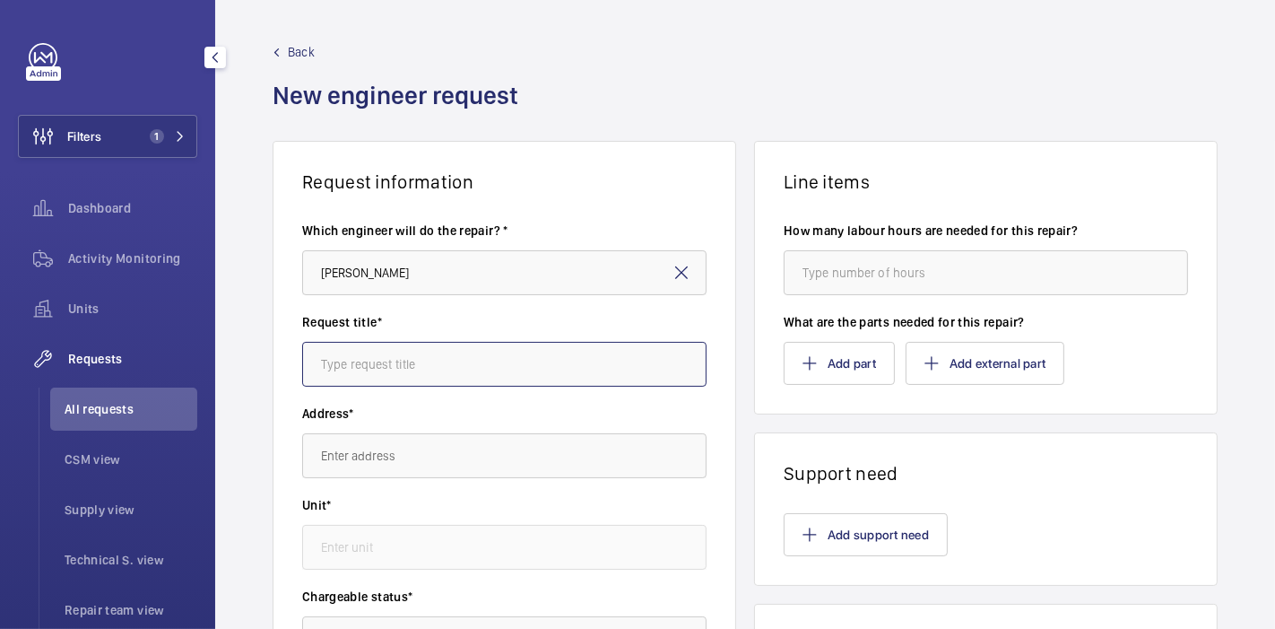
click at [518, 357] on input "text" at bounding box center [504, 364] width 404 height 45
type input "Arte : Troubleshoot"
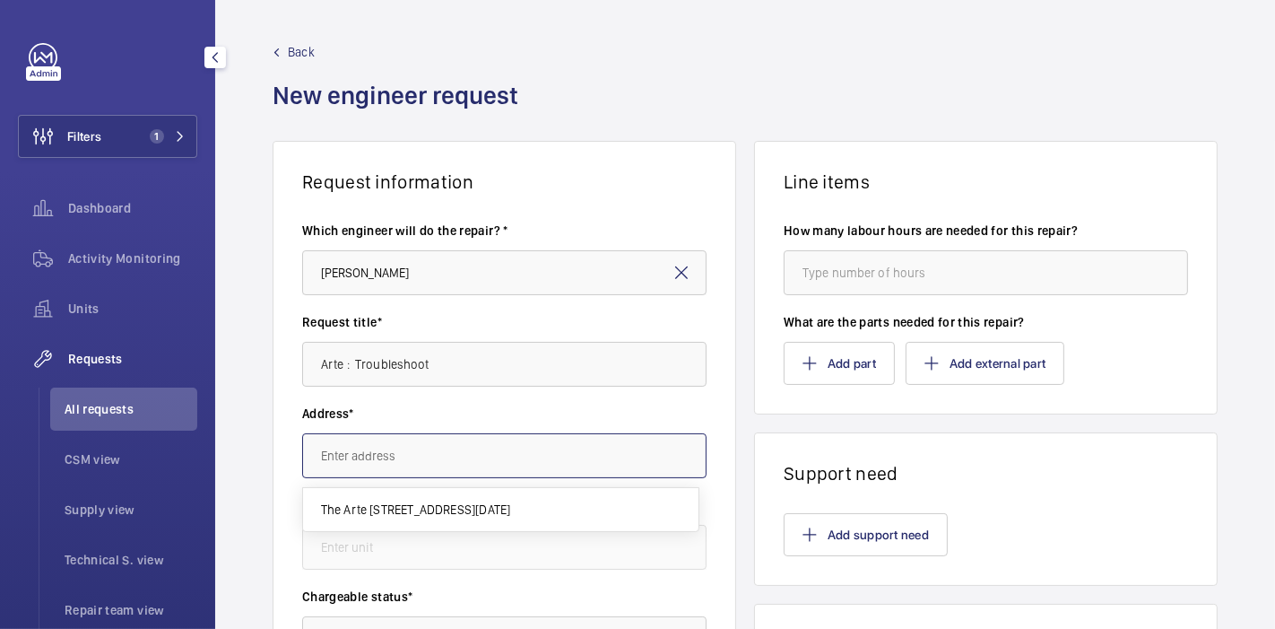
click at [485, 443] on input "text" at bounding box center [504, 455] width 404 height 45
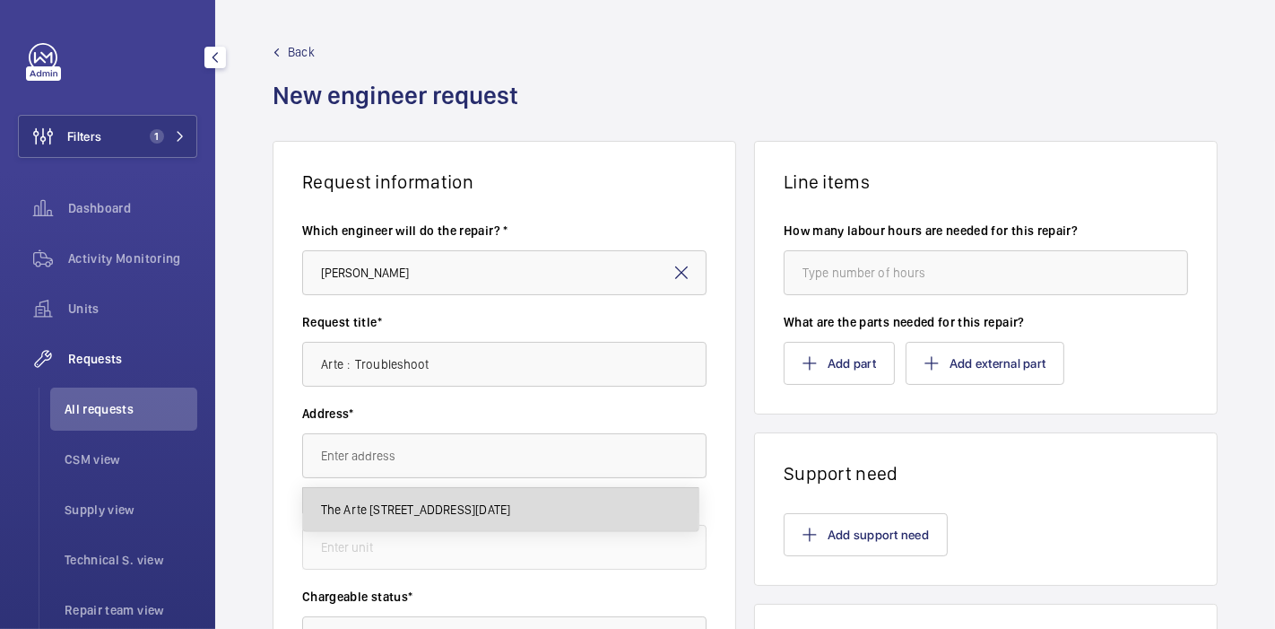
click at [465, 521] on mat-option "The Arte [STREET_ADDRESS][DATE]" at bounding box center [501, 509] width 396 height 43
type input "The Arte [STREET_ADDRESS][DATE]"
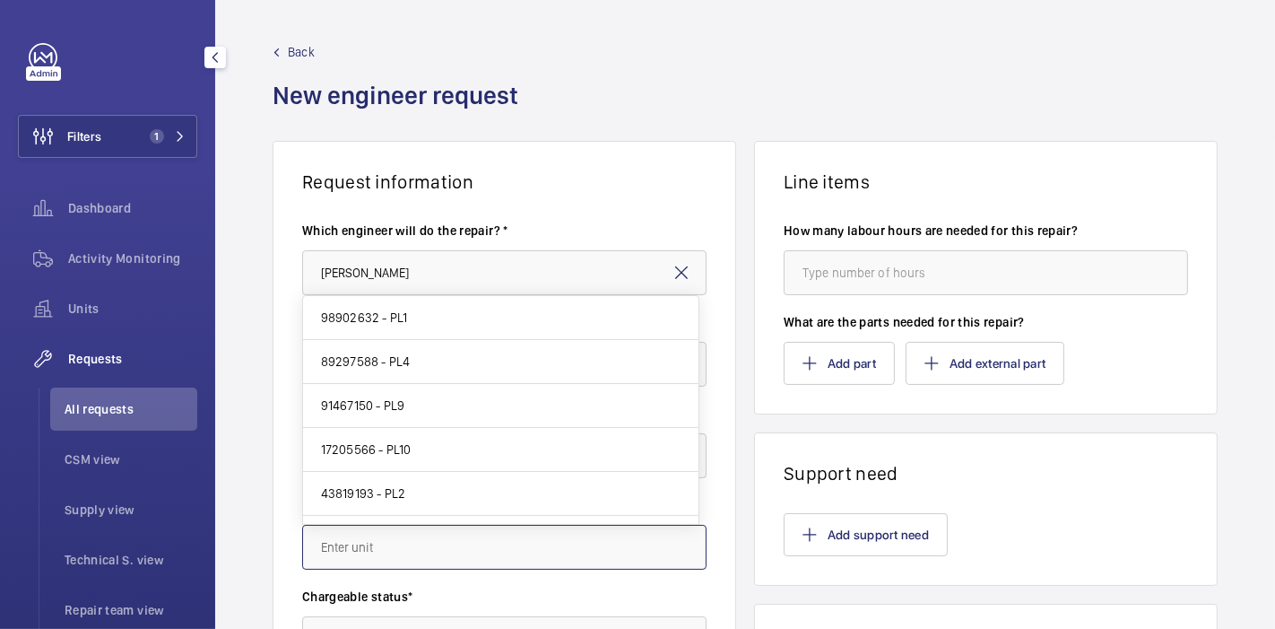
click at [448, 539] on input "text" at bounding box center [504, 547] width 404 height 45
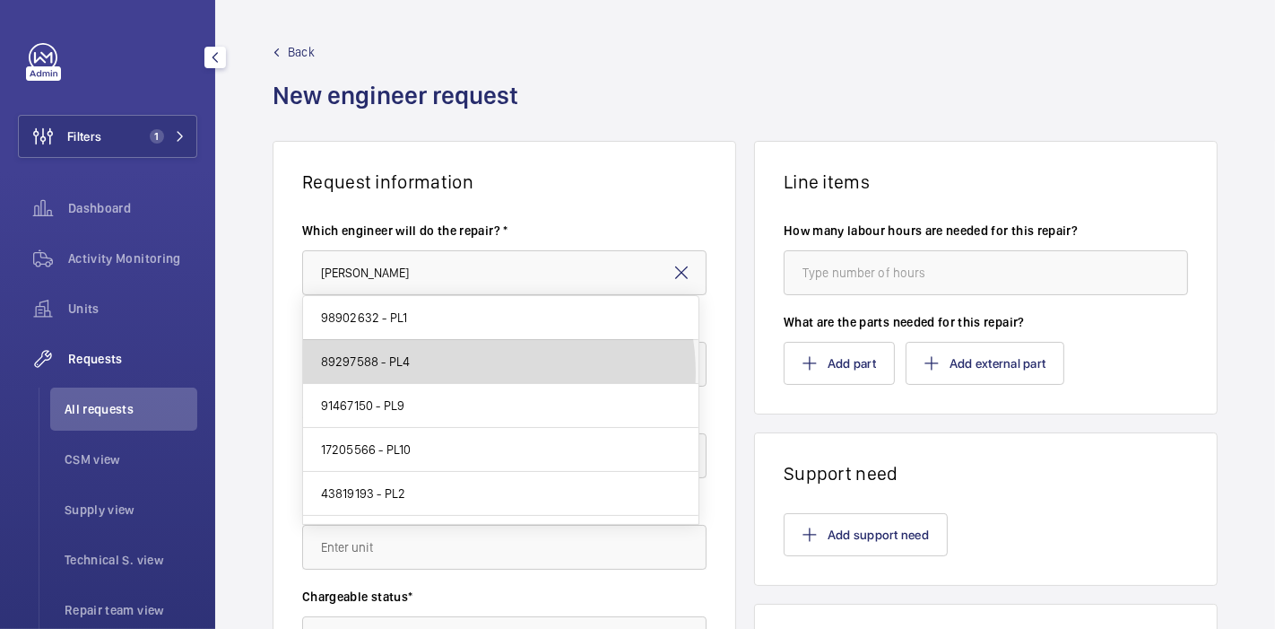
click at [465, 373] on mat-option "89297588 - PL4" at bounding box center [501, 362] width 396 height 44
type input "89297588 - PL4"
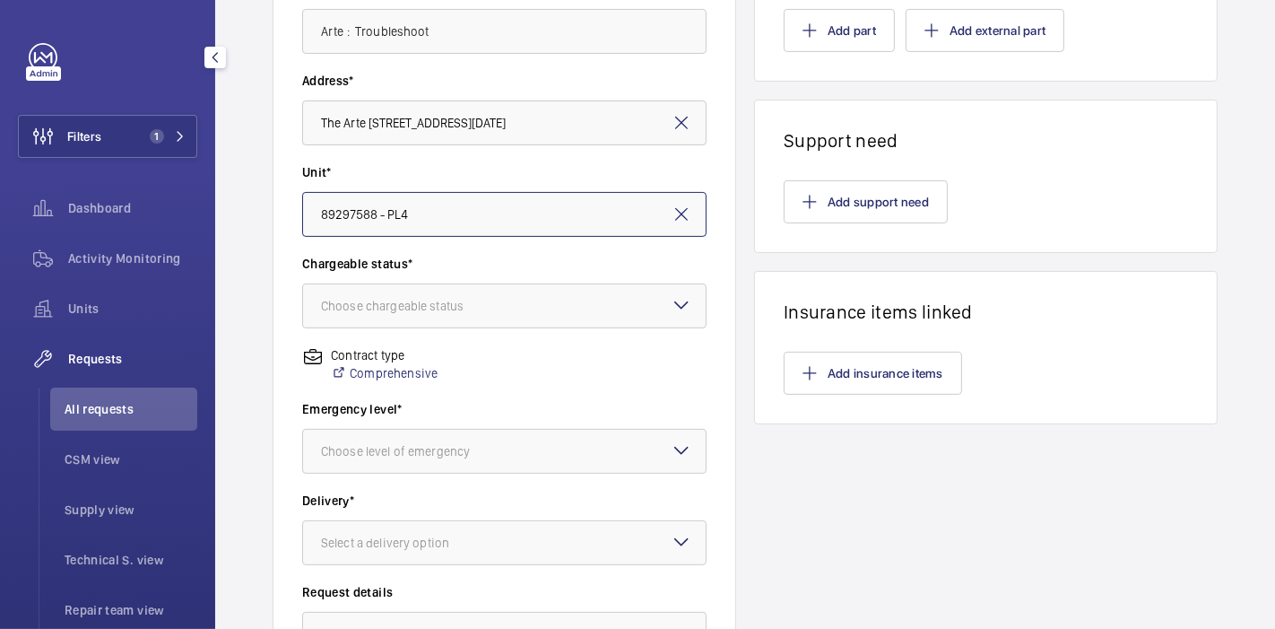
scroll to position [334, 0]
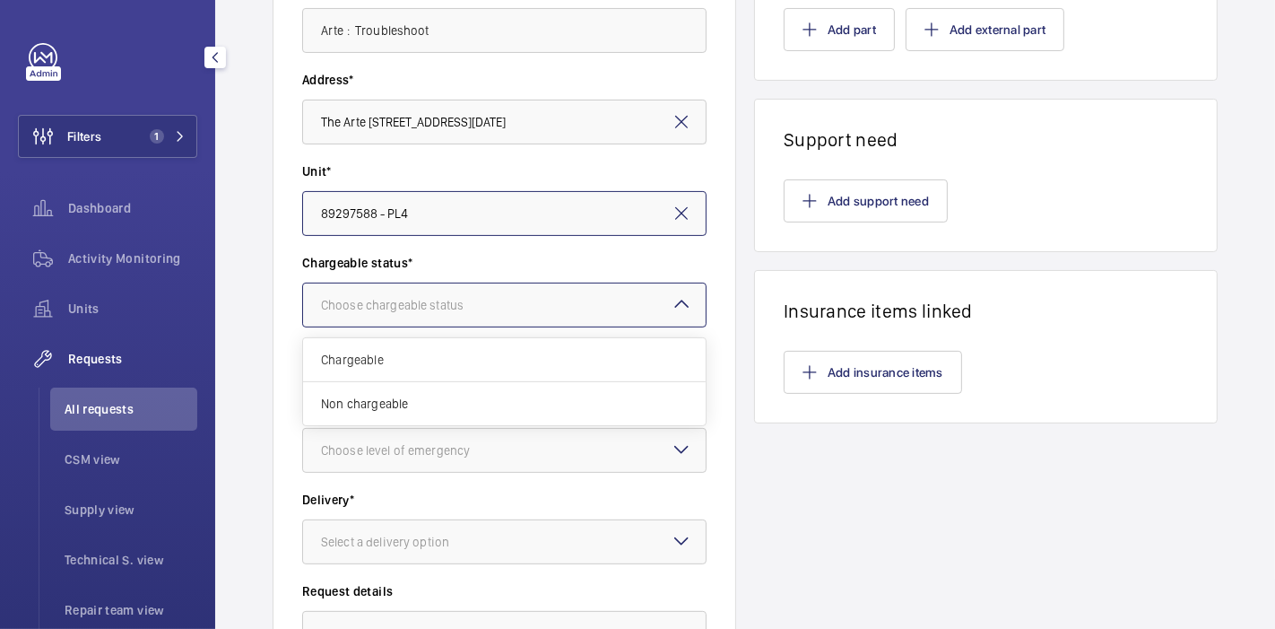
click at [384, 313] on div at bounding box center [504, 304] width 403 height 43
click at [383, 395] on span "Non chargeable" at bounding box center [504, 404] width 367 height 18
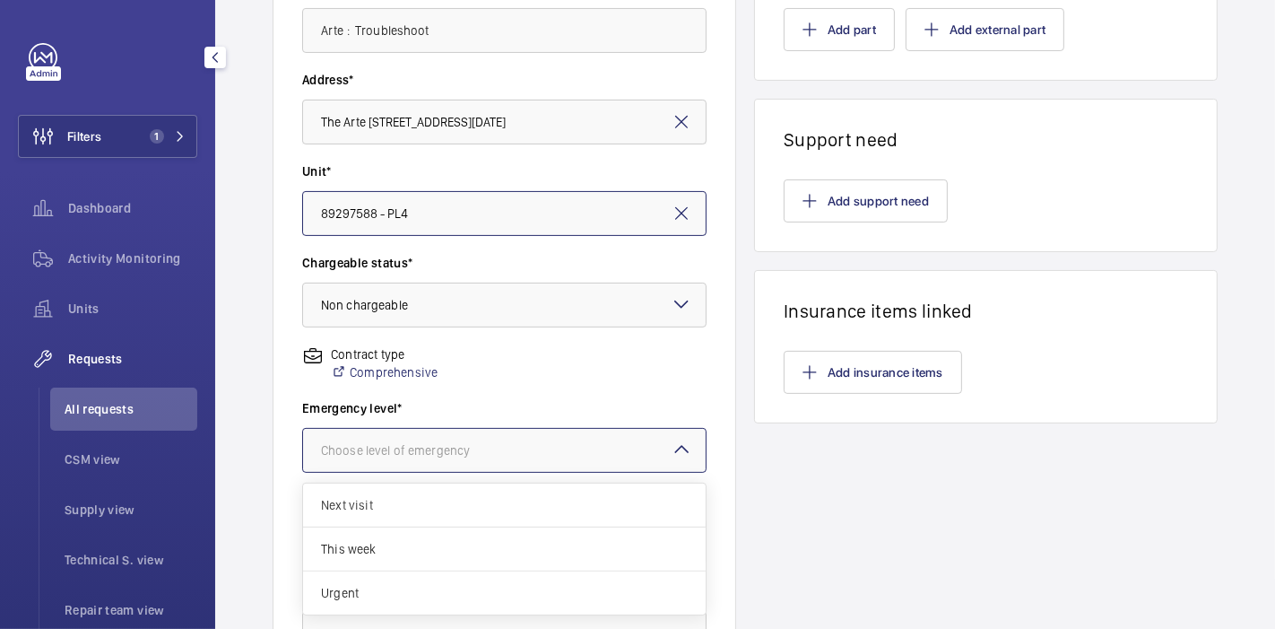
click at [420, 442] on div "Choose level of emergency" at bounding box center [418, 450] width 194 height 18
click at [421, 534] on div "This week" at bounding box center [504, 549] width 403 height 44
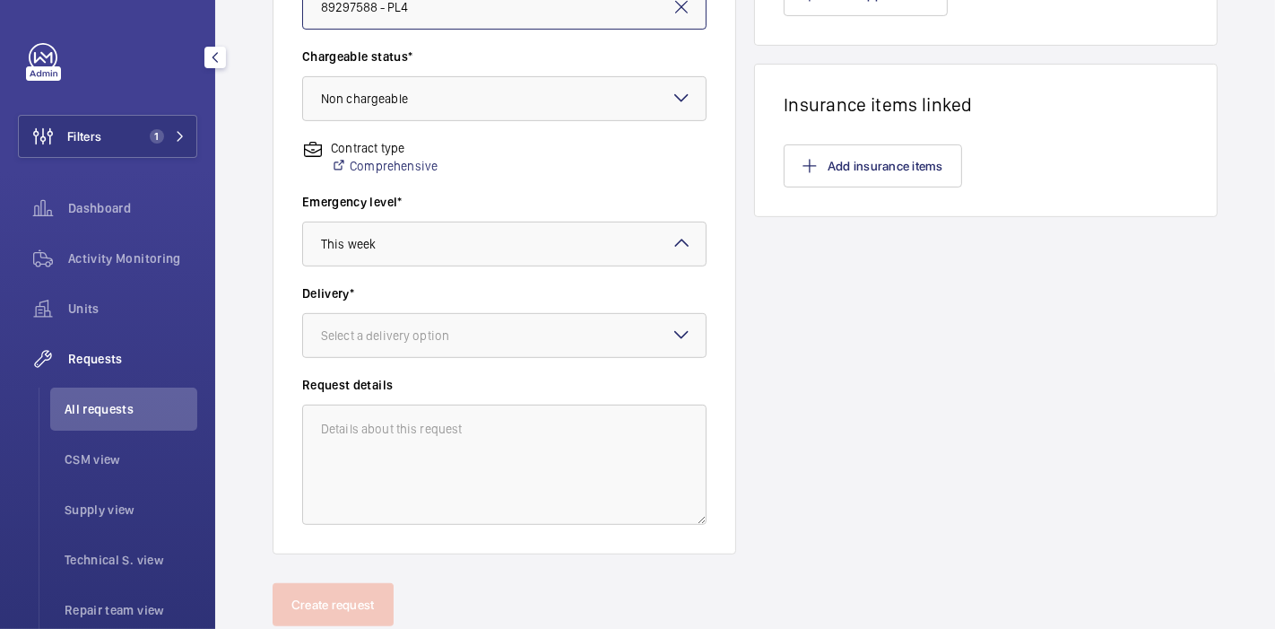
scroll to position [541, 0]
drag, startPoint x: 456, startPoint y: 338, endPoint x: 448, endPoint y: 437, distance: 98.9
click at [448, 357] on ng-select "Select a delivery option Part already taken On site [GEOGRAPHIC_DATA] office" at bounding box center [504, 334] width 404 height 45
click at [448, 437] on span "On site" at bounding box center [504, 433] width 367 height 18
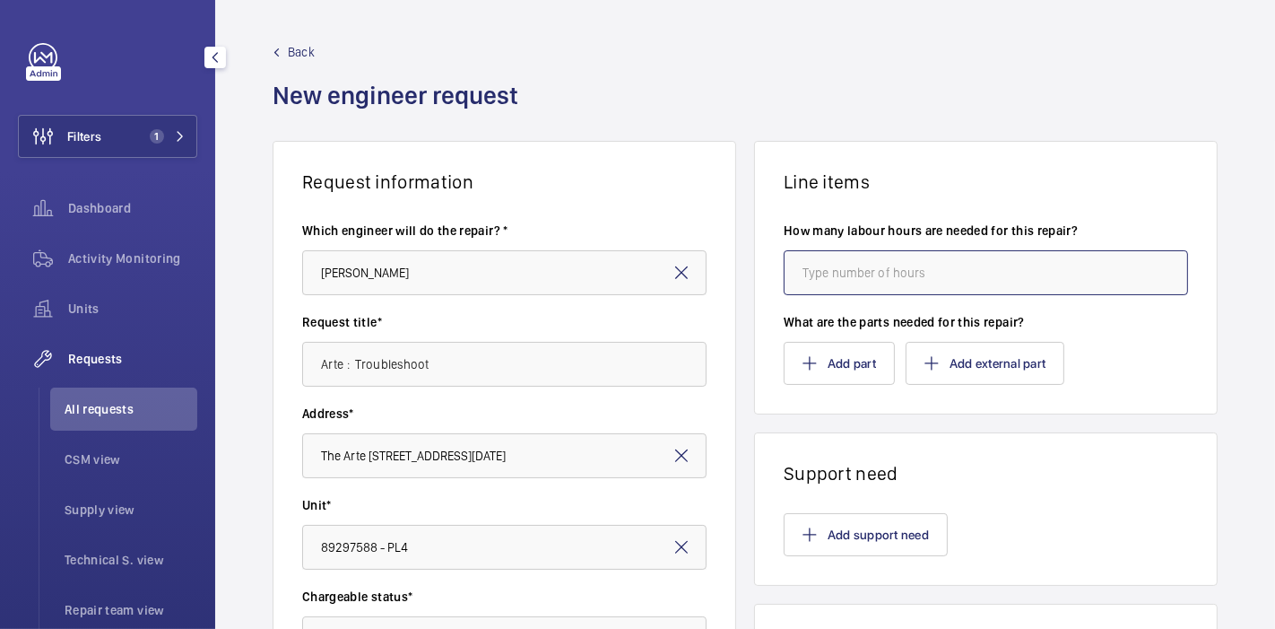
click at [834, 278] on input "number" at bounding box center [986, 272] width 404 height 45
type input "4"
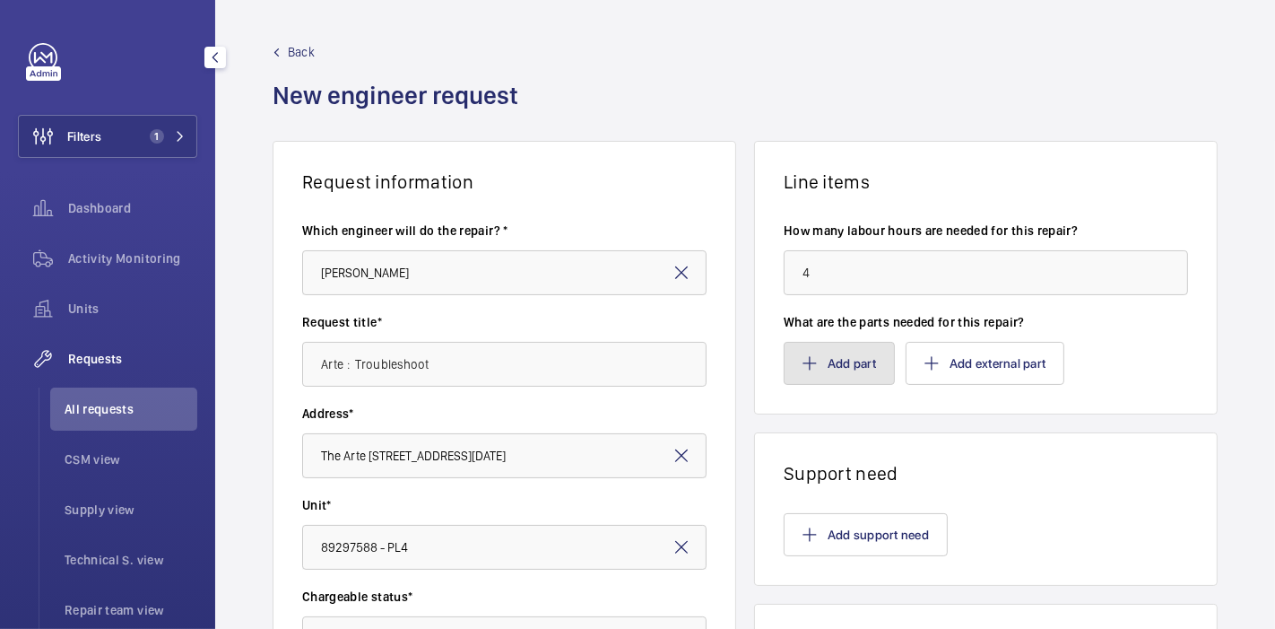
click at [799, 346] on button "Add part" at bounding box center [839, 363] width 111 height 43
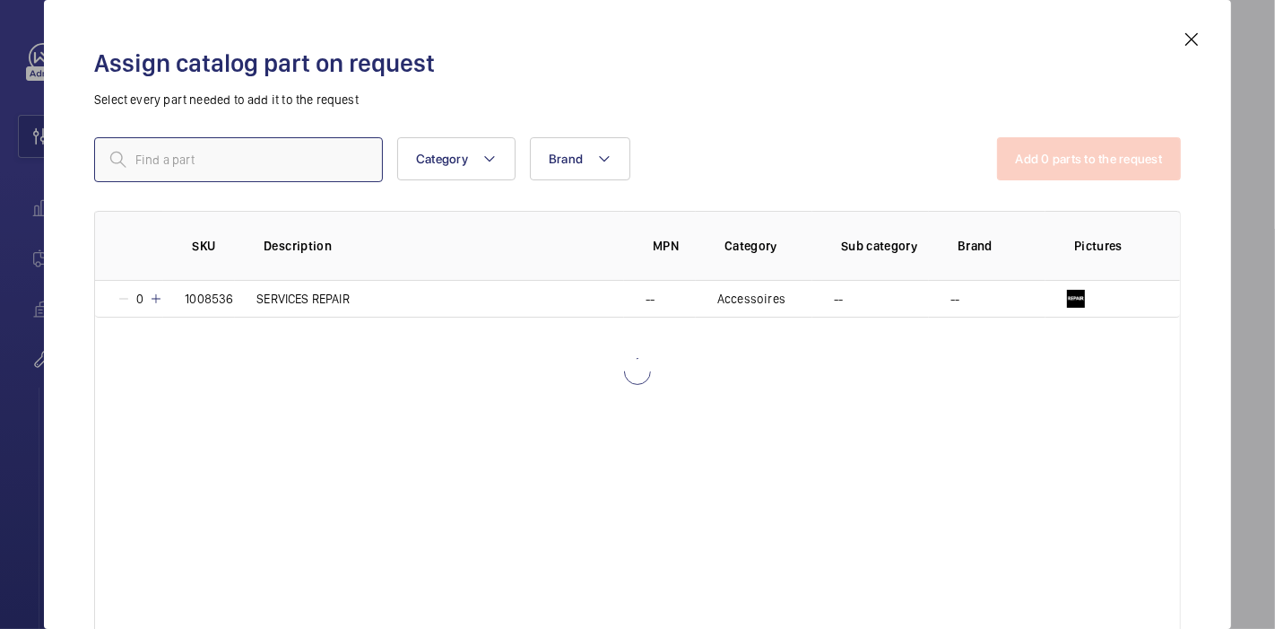
click at [257, 156] on input "text" at bounding box center [238, 159] width 289 height 45
type input "repair"
click at [153, 296] on mat-icon at bounding box center [156, 298] width 14 height 14
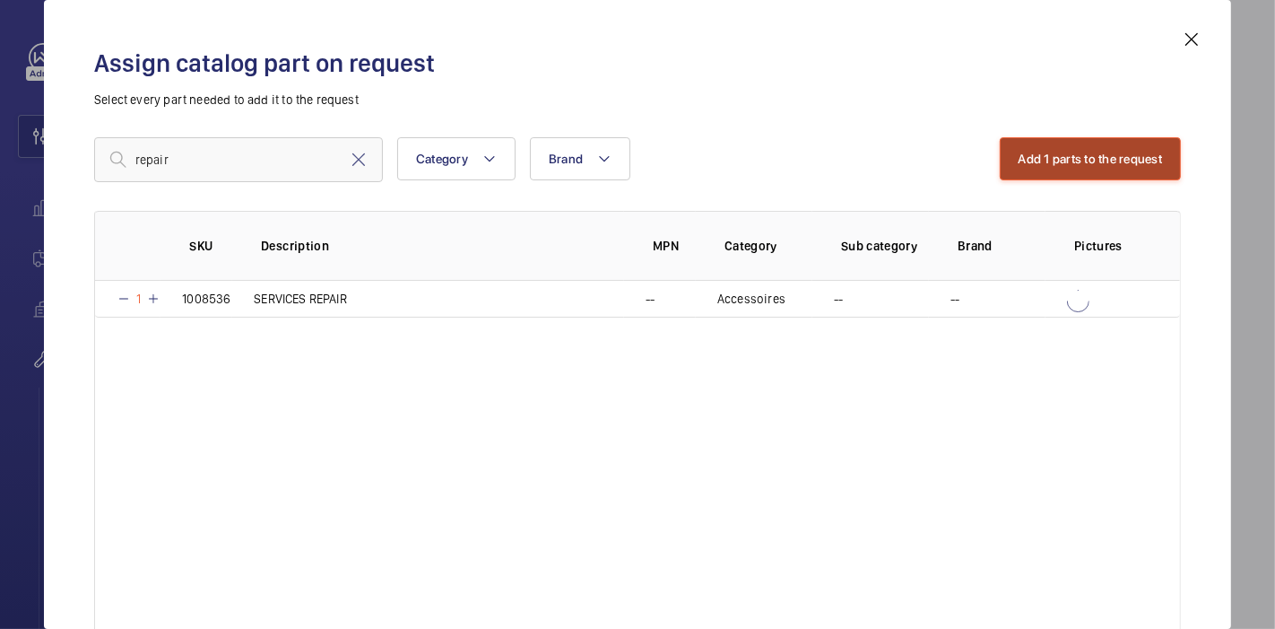
click at [1033, 158] on button "Add 1 parts to the request" at bounding box center [1091, 158] width 182 height 43
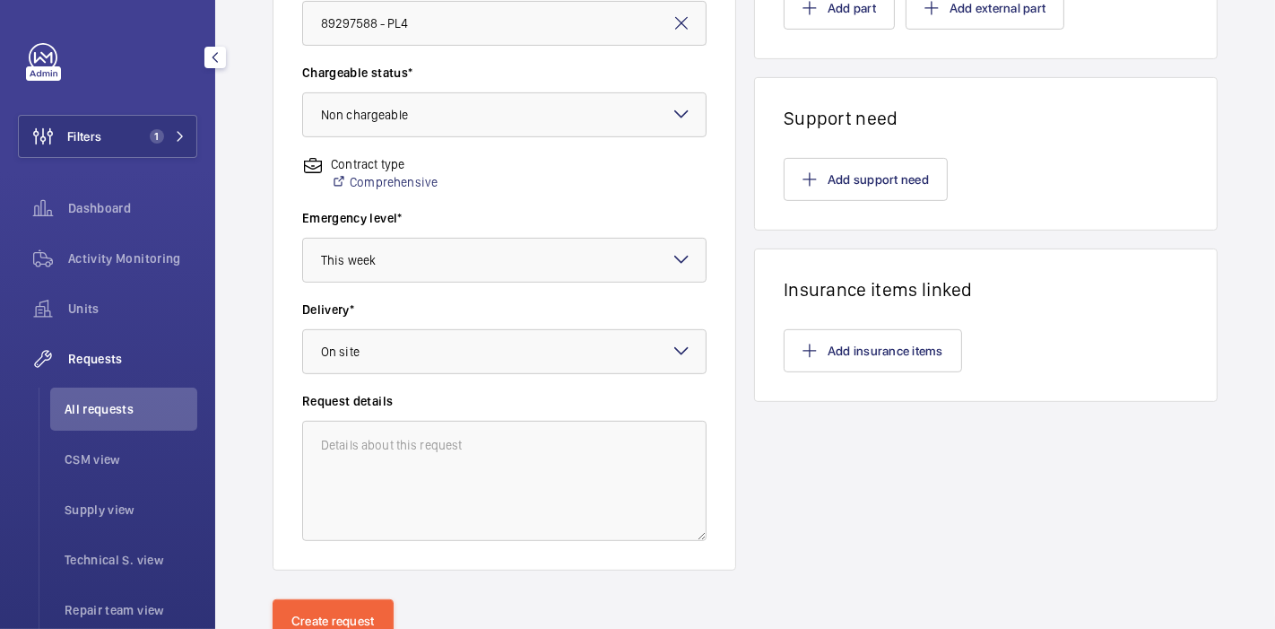
scroll to position [593, 0]
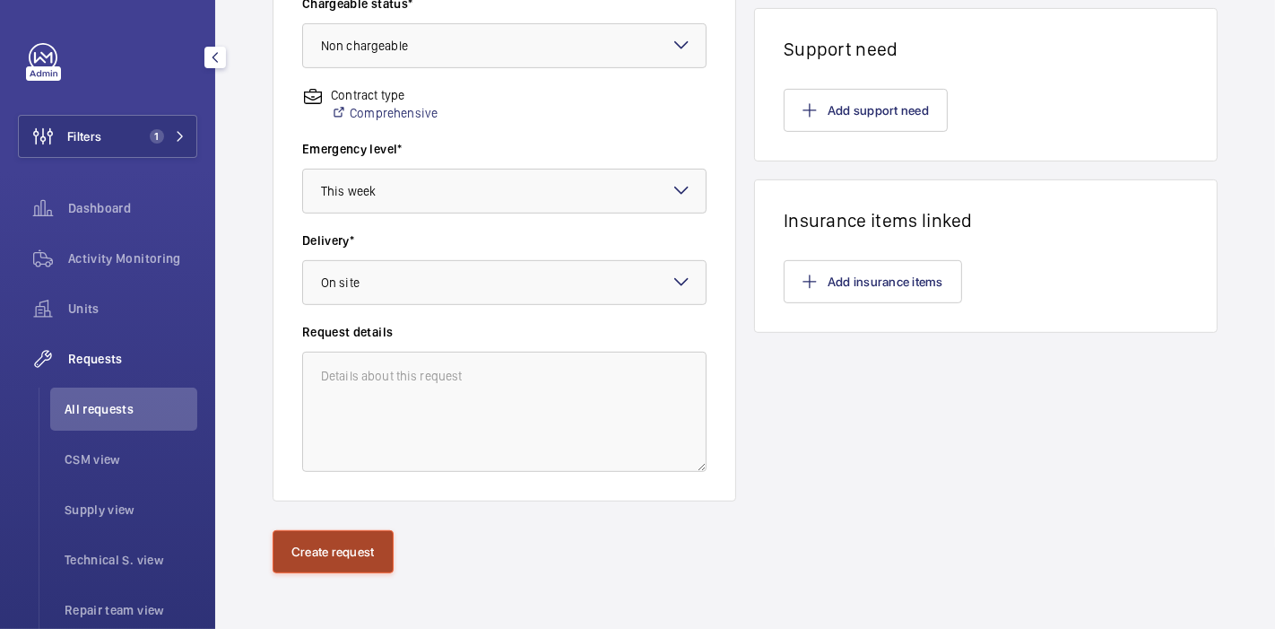
click at [300, 570] on button "Create request" at bounding box center [333, 551] width 121 height 43
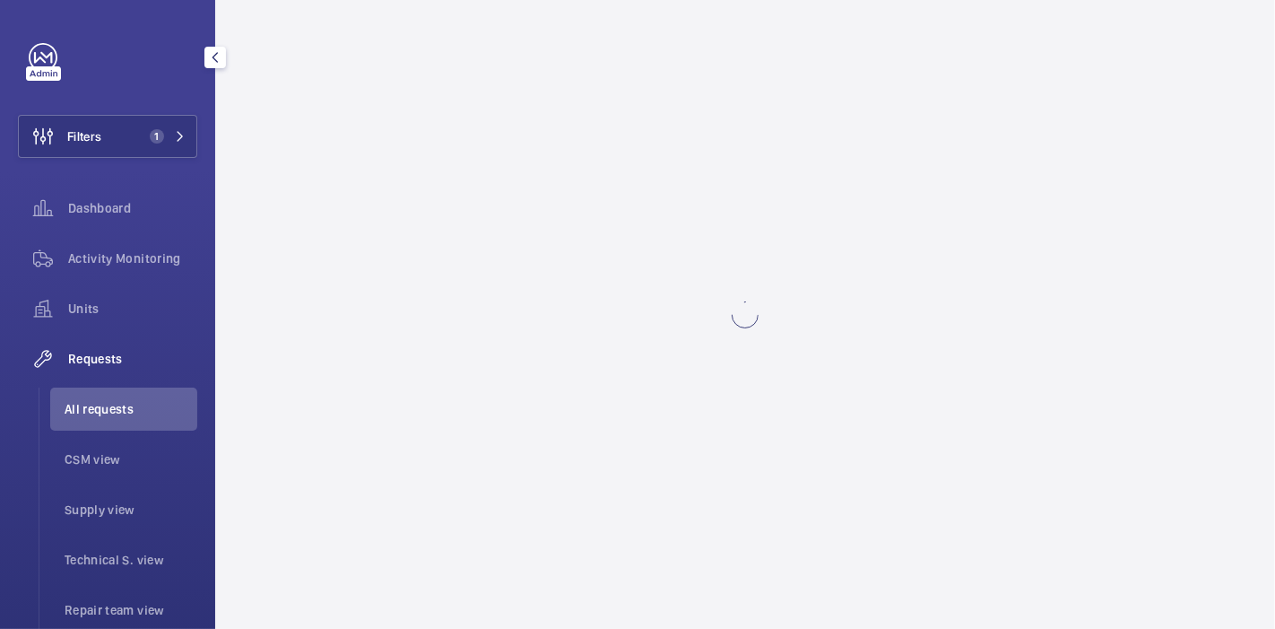
scroll to position [0, 0]
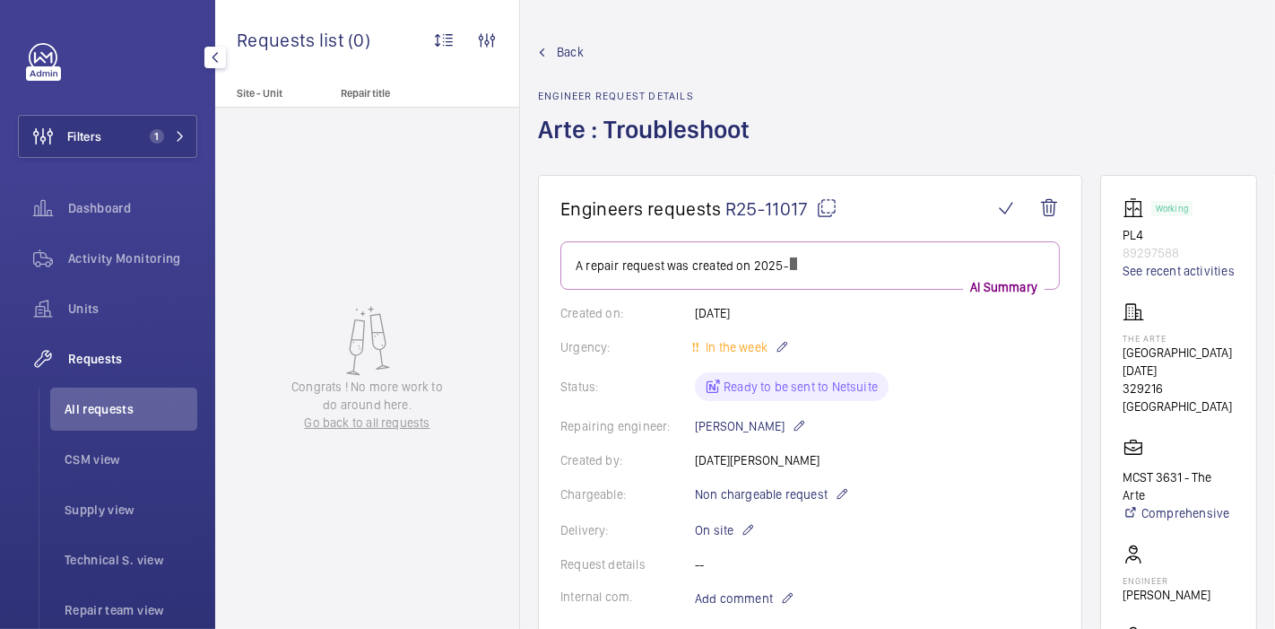
click at [827, 206] on mat-icon at bounding box center [827, 208] width 22 height 22
